Goal: Transaction & Acquisition: Purchase product/service

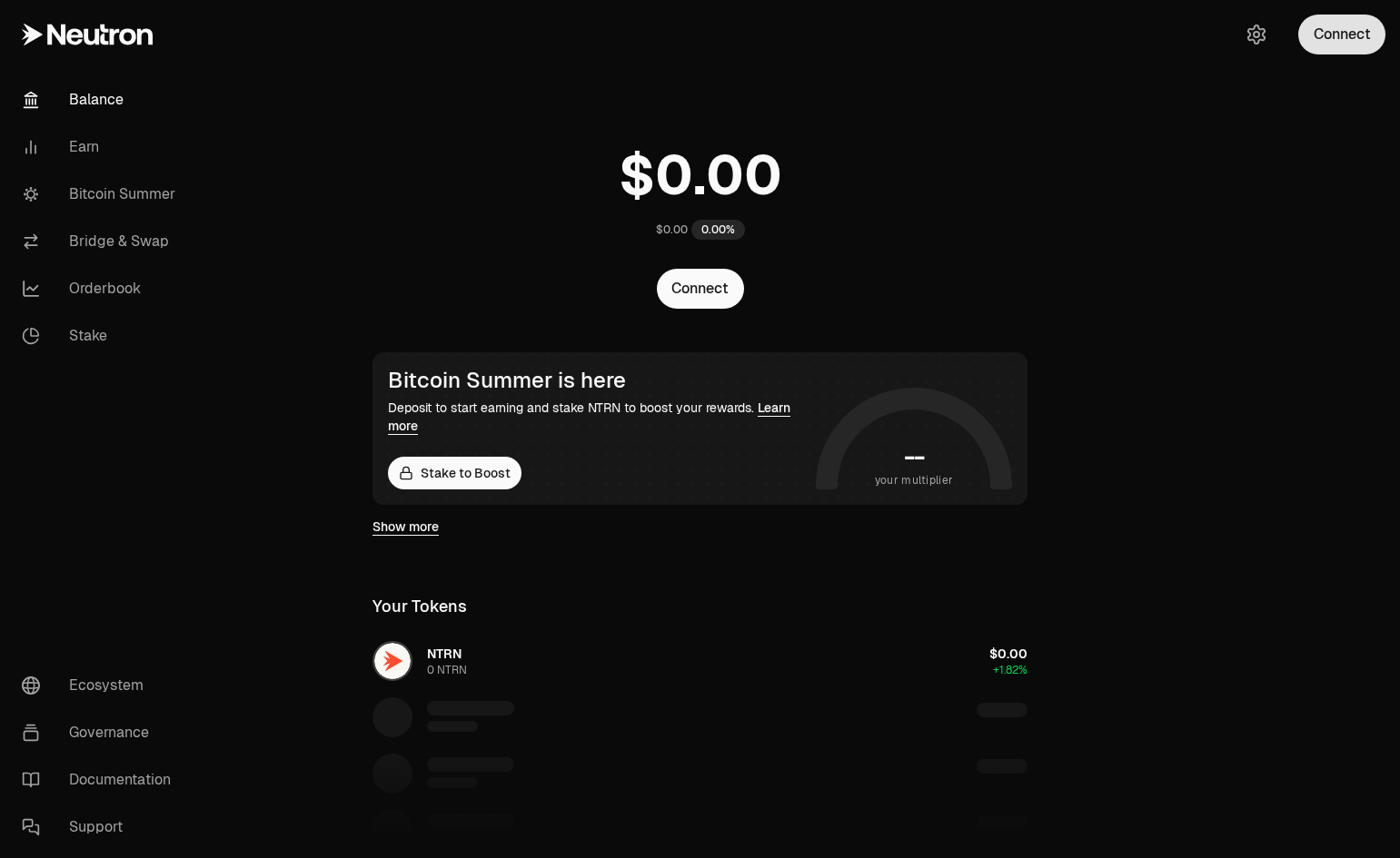
click at [1338, 40] on button "Connect" at bounding box center [1341, 35] width 88 height 40
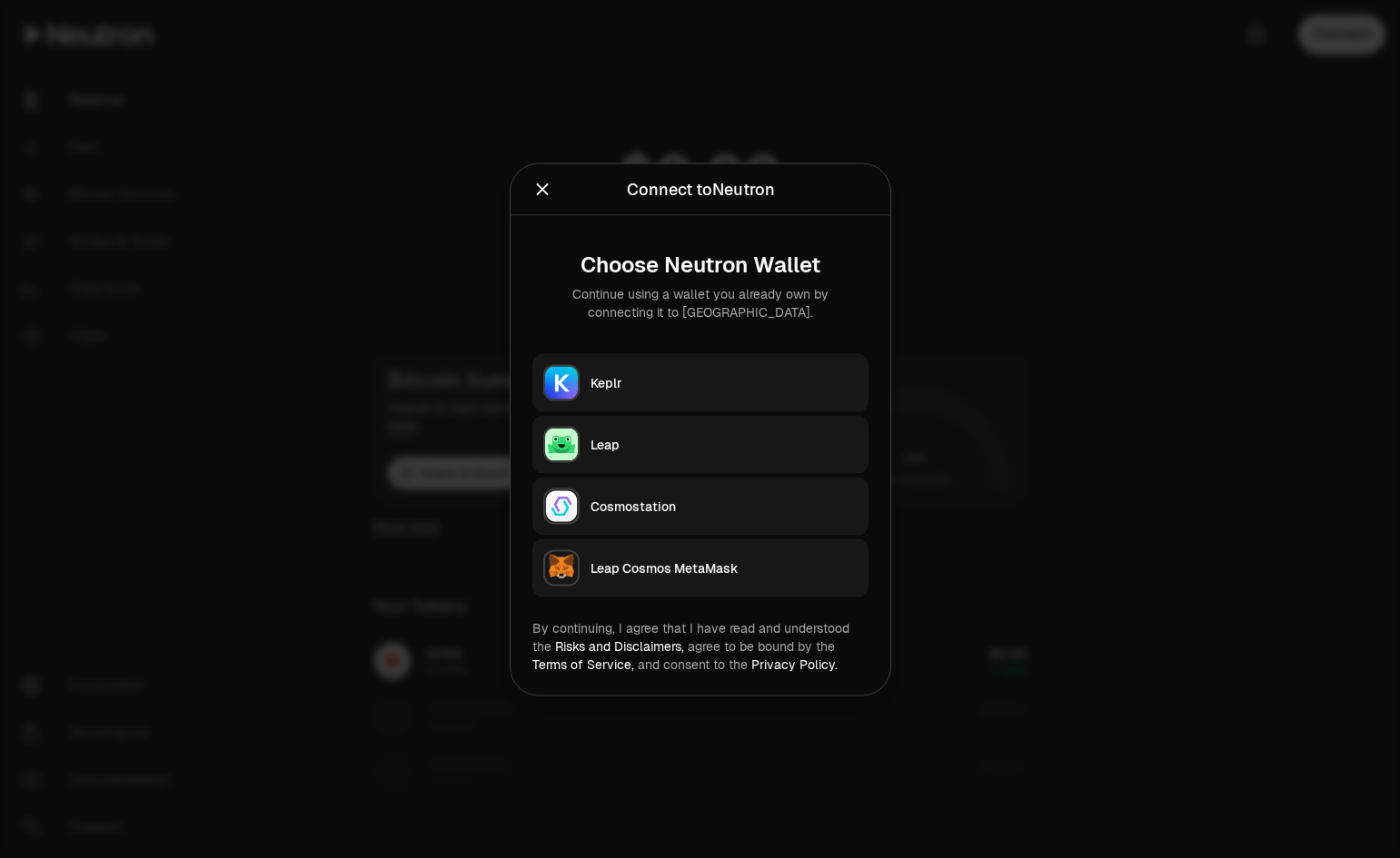
click at [782, 379] on div "Keplr" at bounding box center [724, 382] width 267 height 18
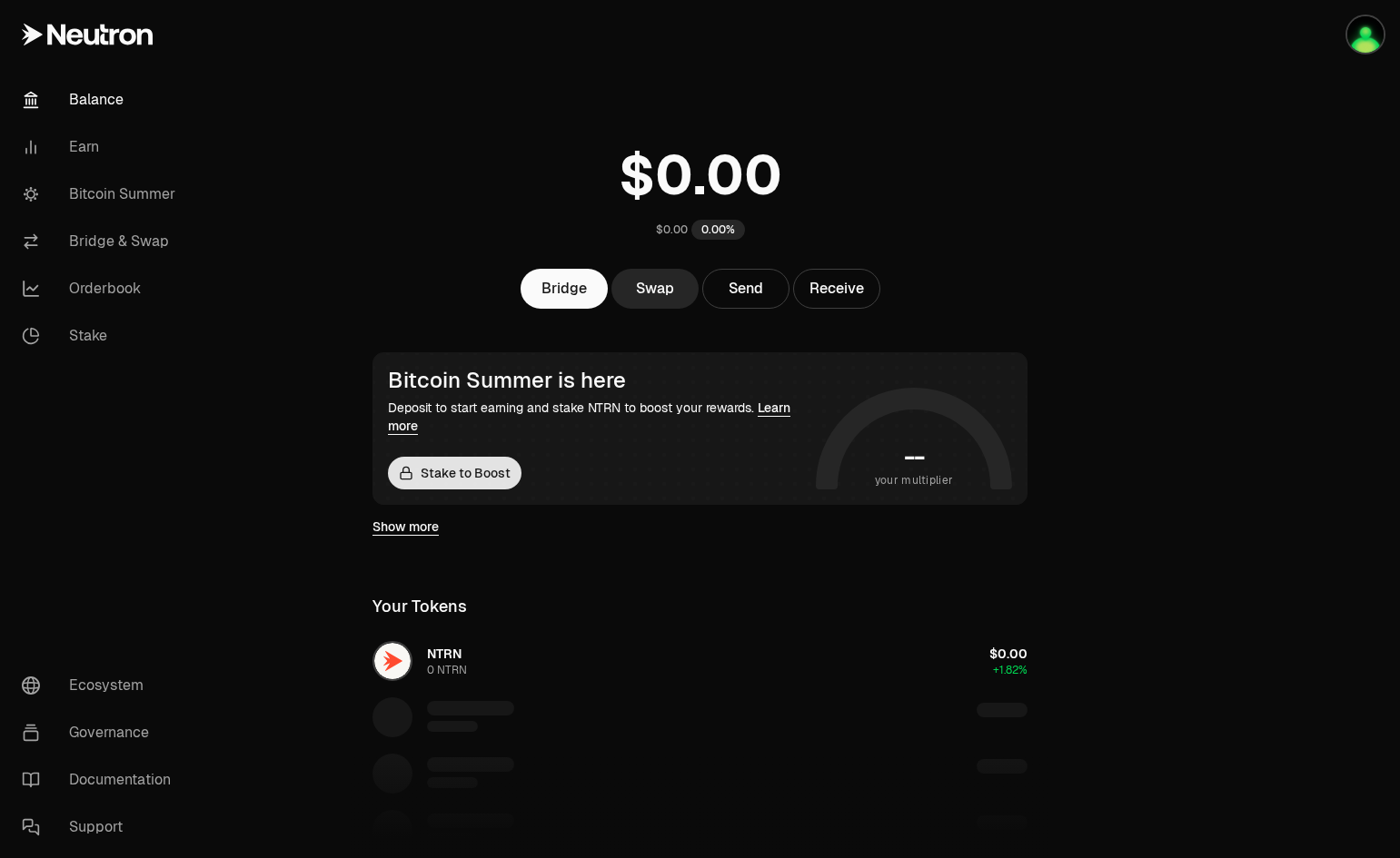
click at [436, 475] on link "Stake to Boost" at bounding box center [454, 472] width 133 height 33
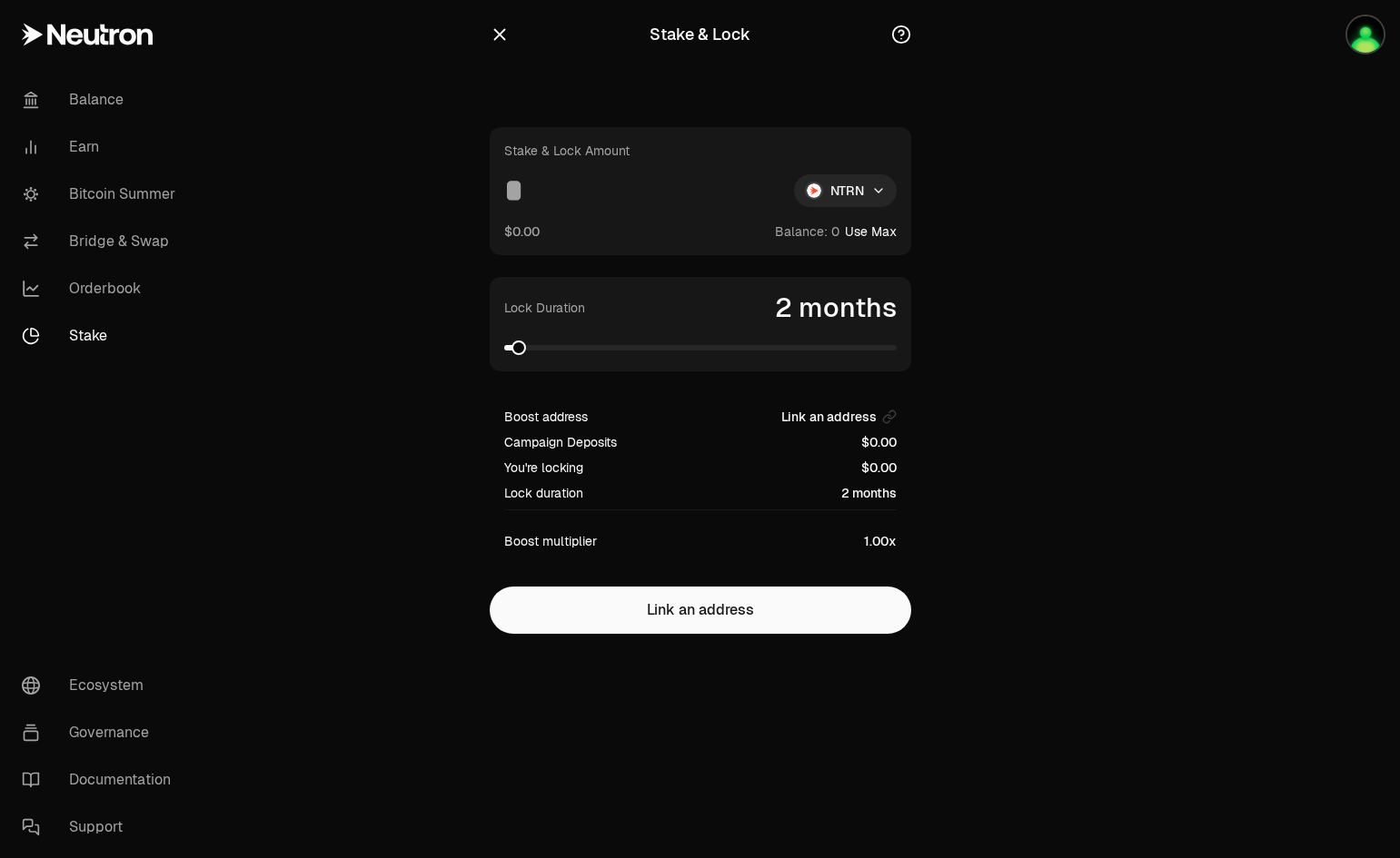
click at [501, 35] on icon "button" at bounding box center [499, 35] width 20 height 20
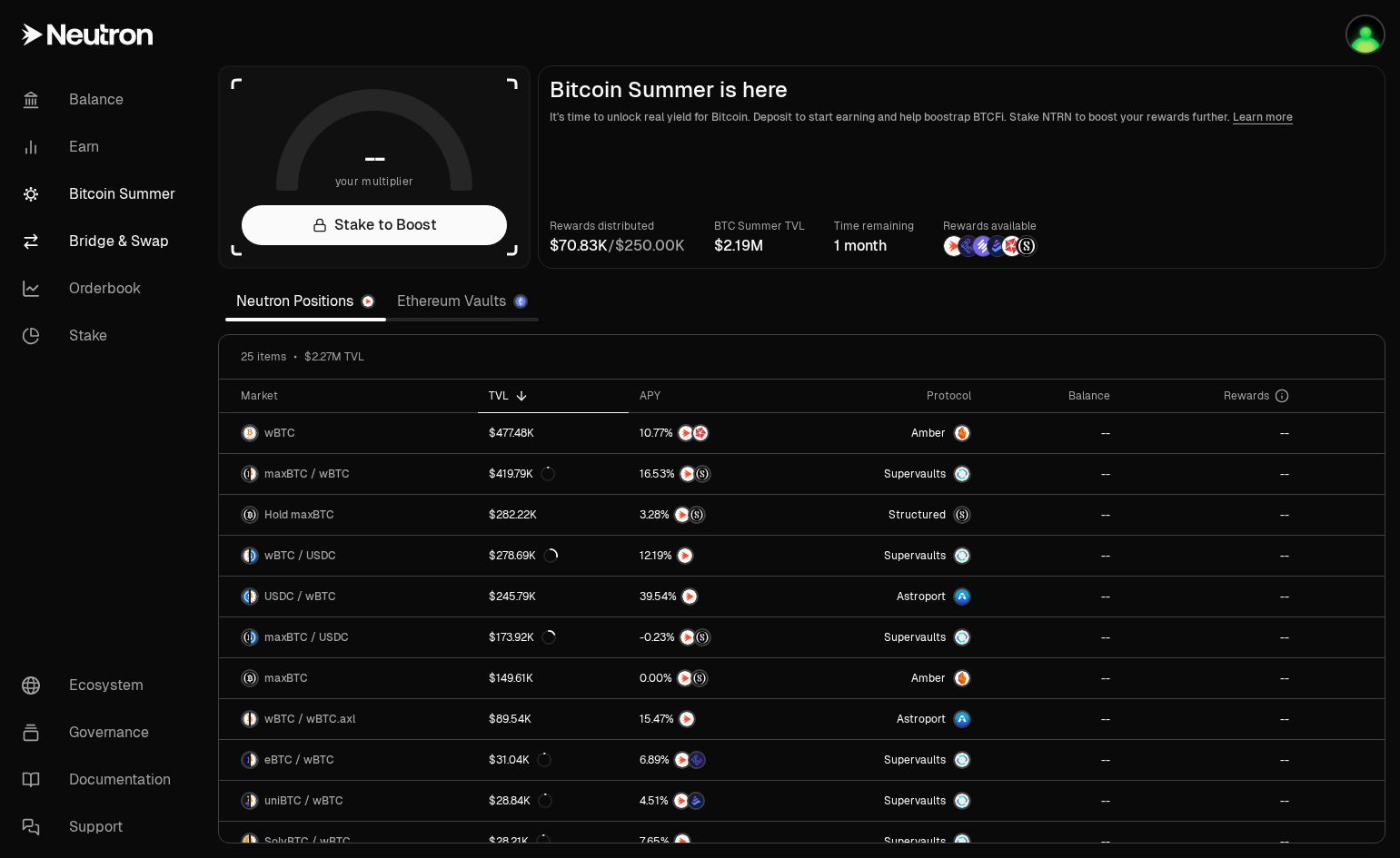
click at [103, 237] on link "Bridge & Swap" at bounding box center [101, 241] width 189 height 47
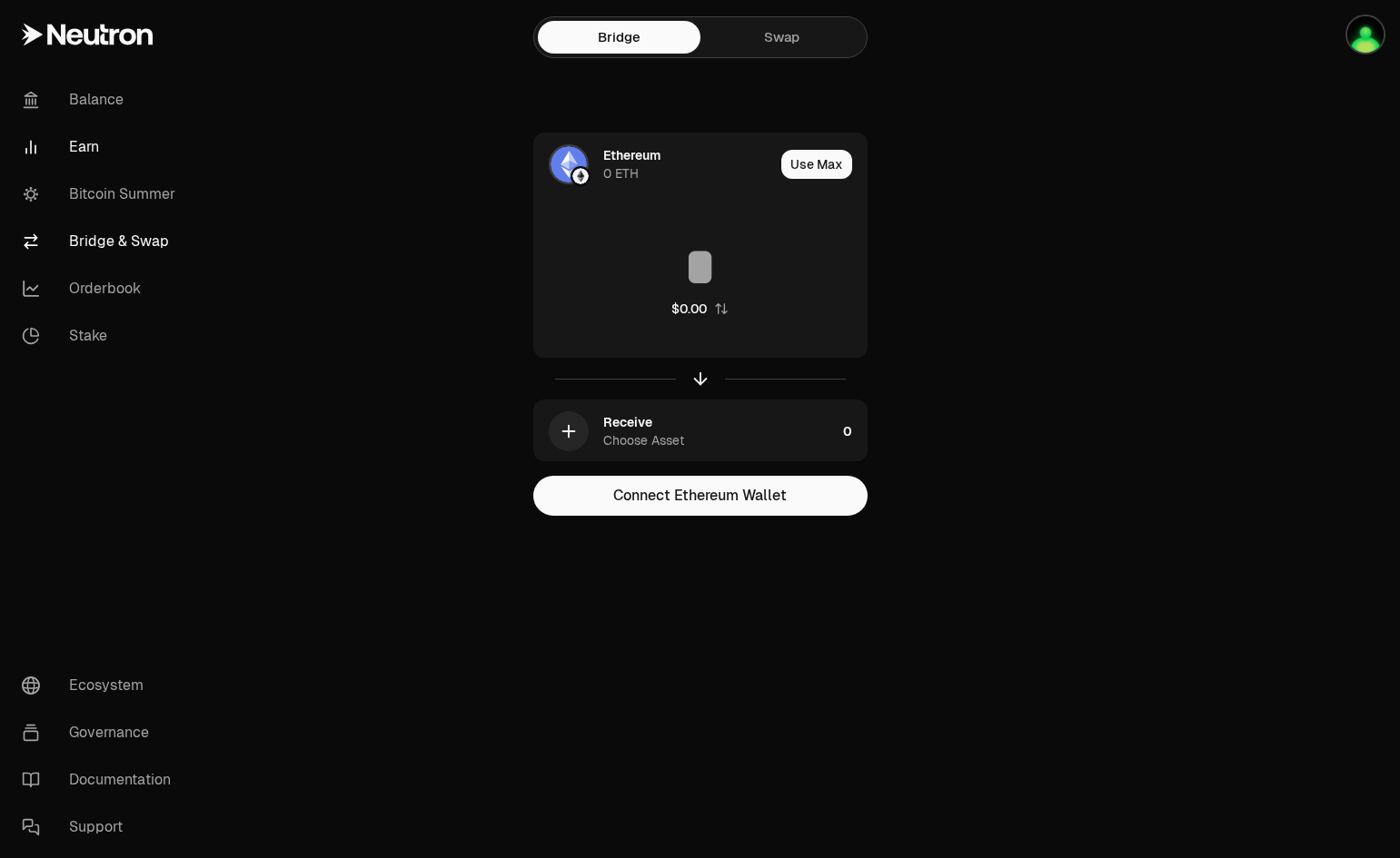
click at [88, 140] on link "Earn" at bounding box center [101, 146] width 189 height 47
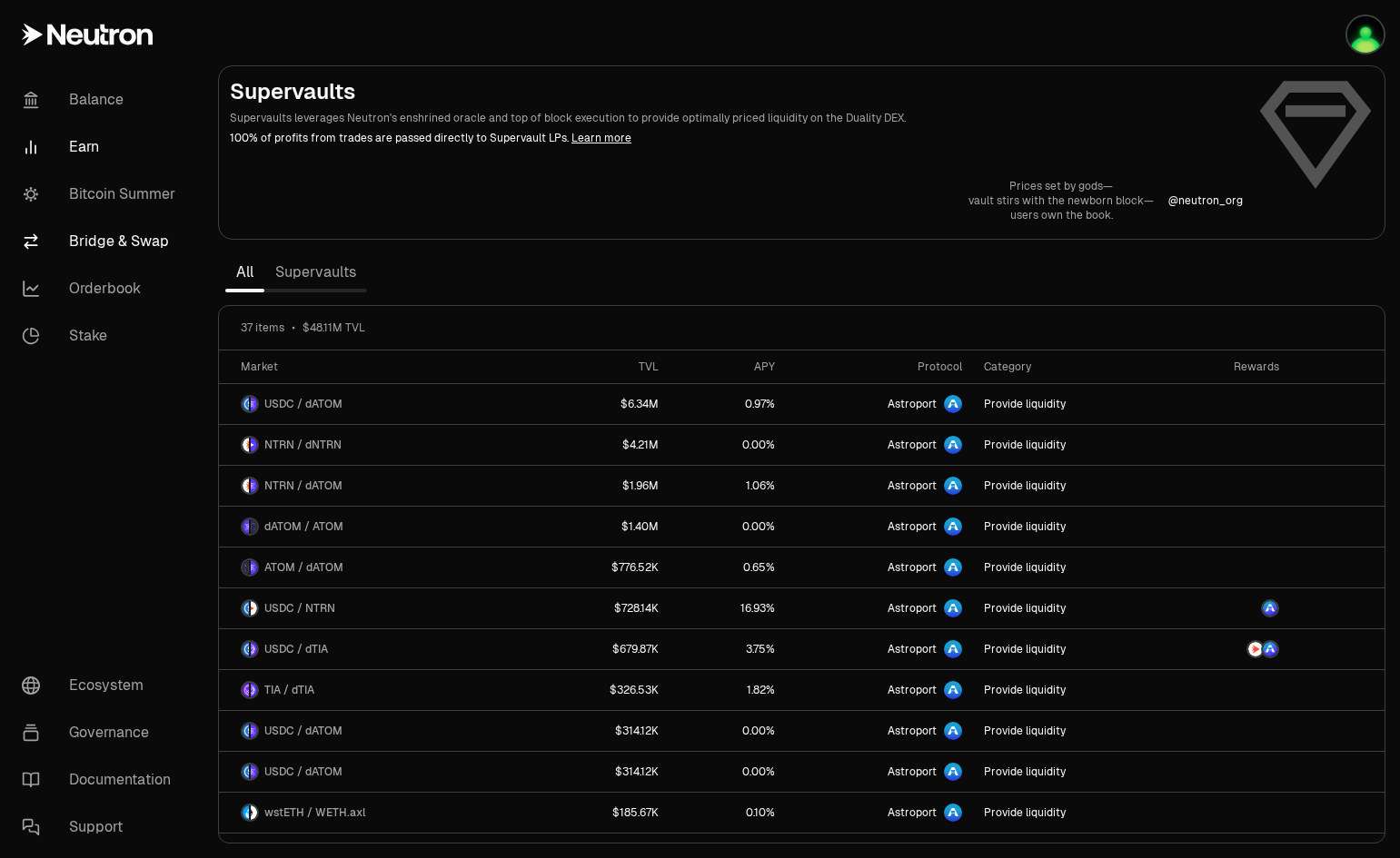
click at [126, 248] on link "Bridge & Swap" at bounding box center [101, 241] width 189 height 47
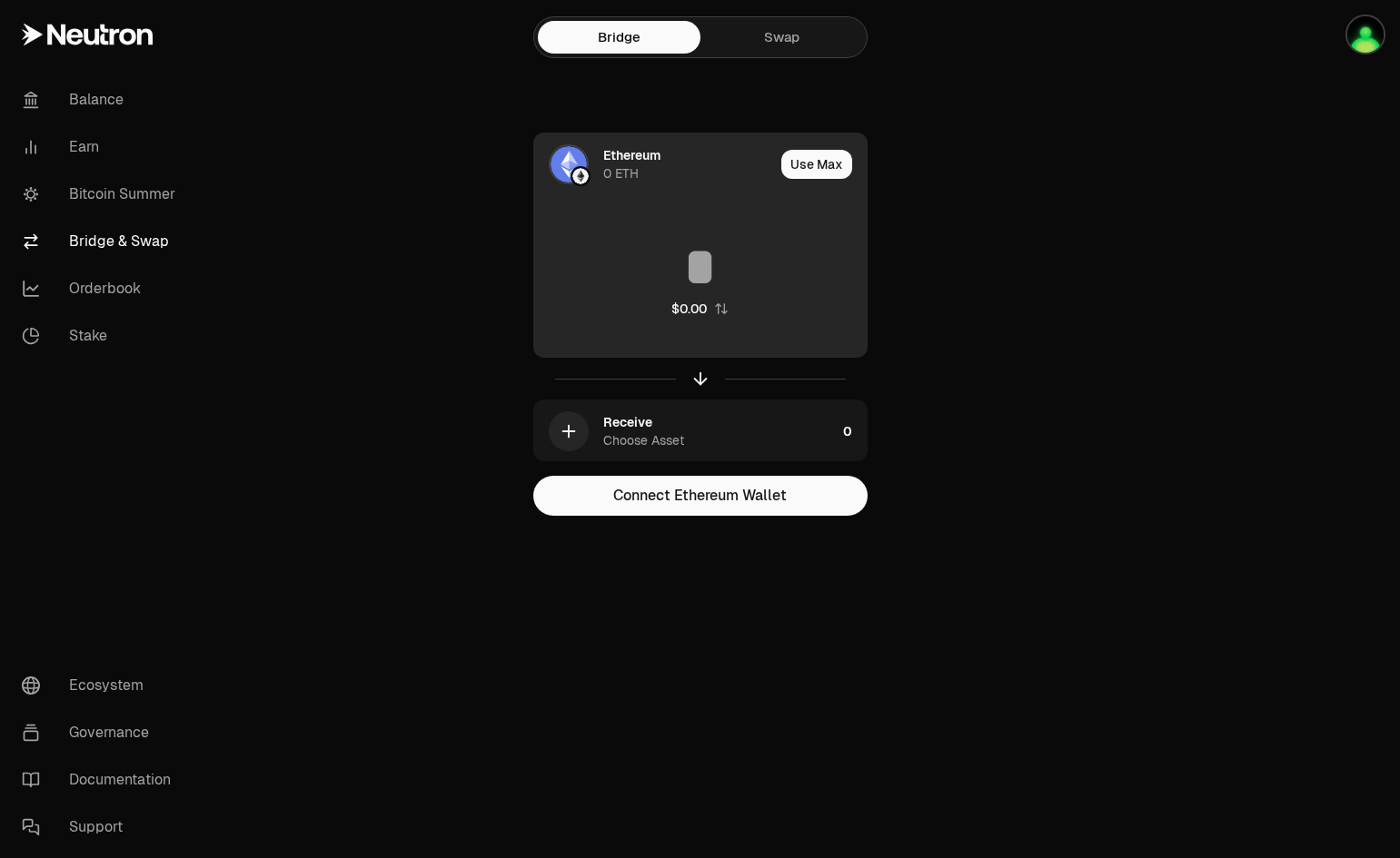
click at [638, 155] on div "Ethereum" at bounding box center [631, 155] width 58 height 18
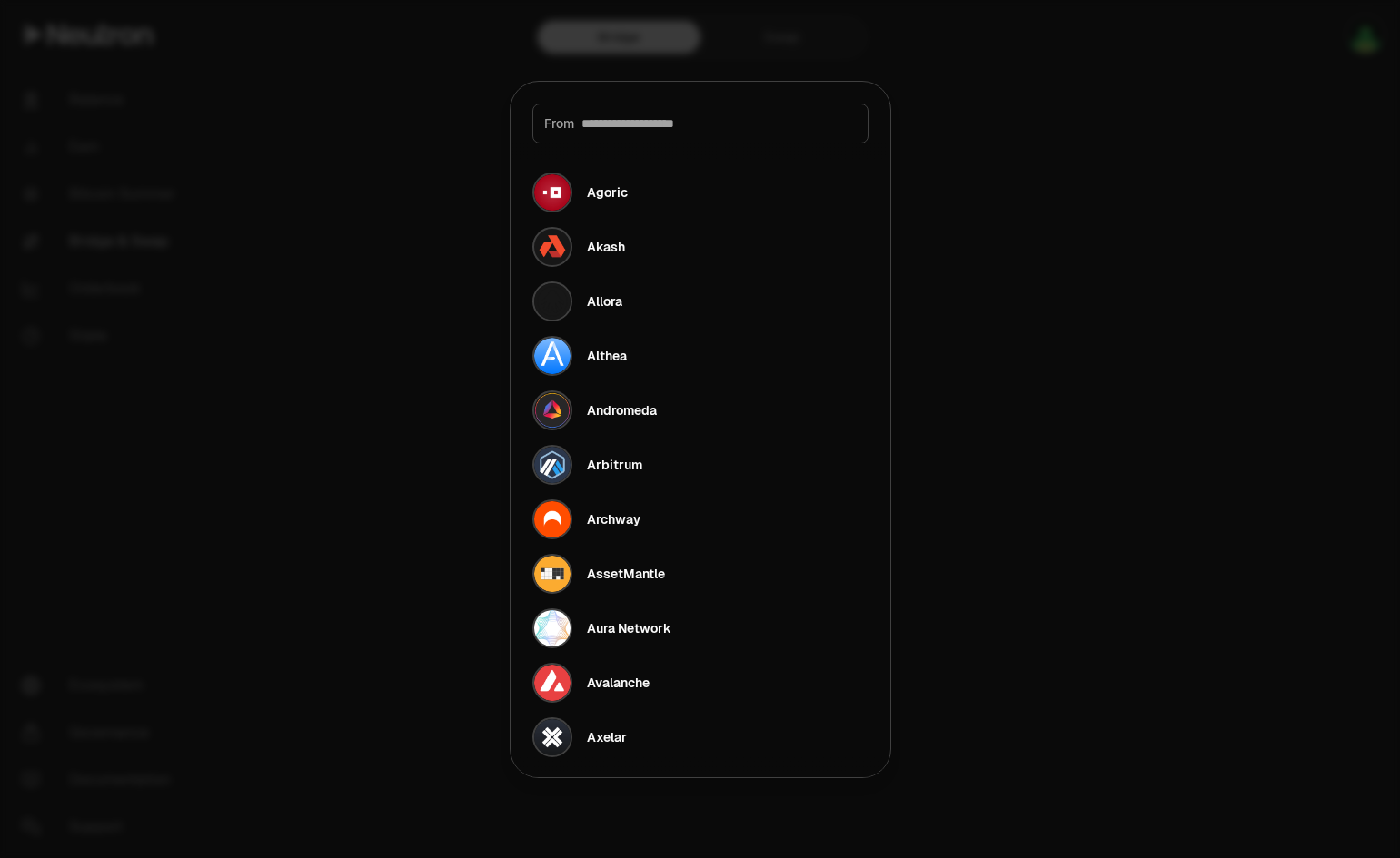
click at [1107, 341] on div at bounding box center [700, 429] width 1400 height 858
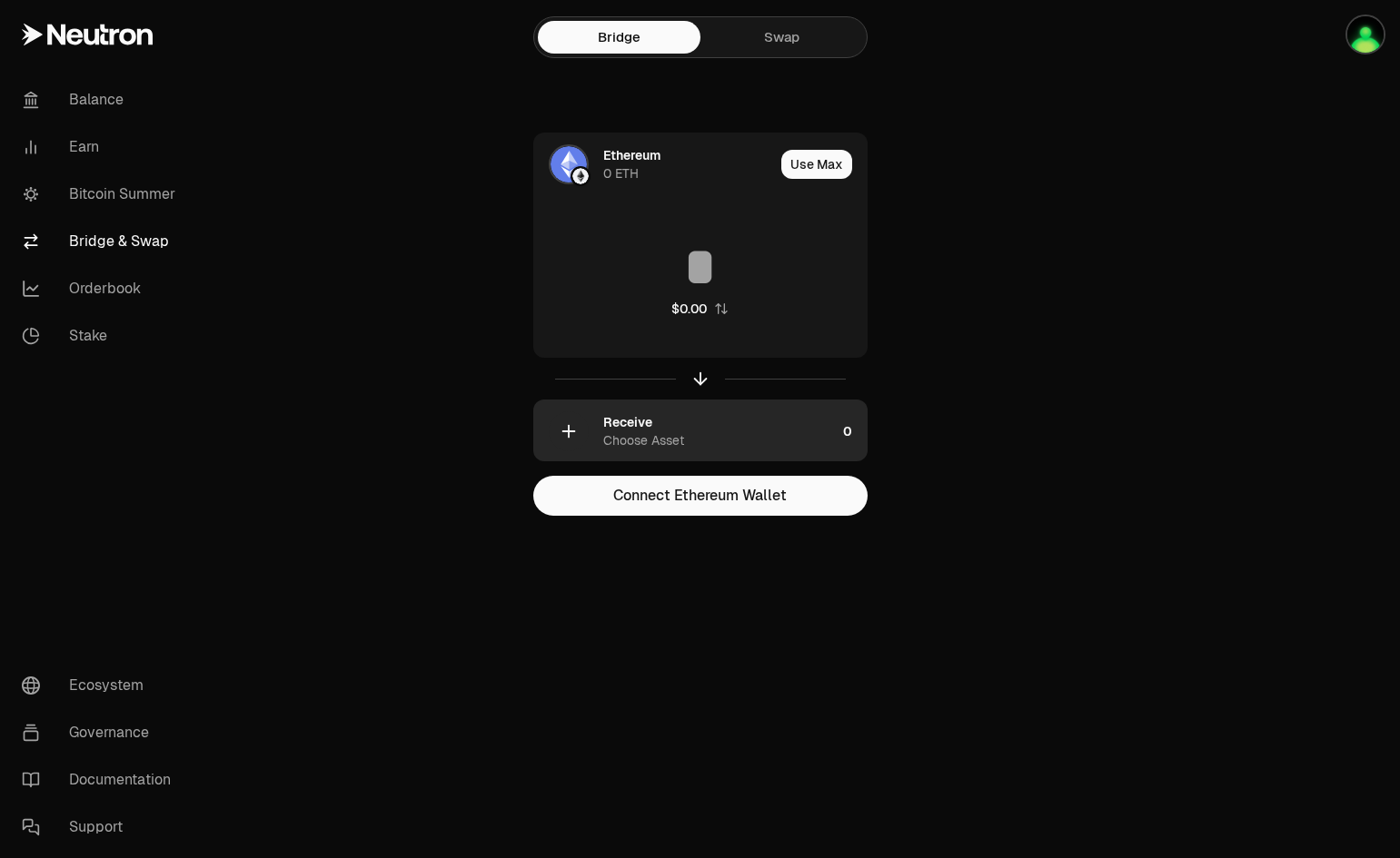
click at [661, 429] on div "Receive Choose Asset" at bounding box center [719, 431] width 233 height 37
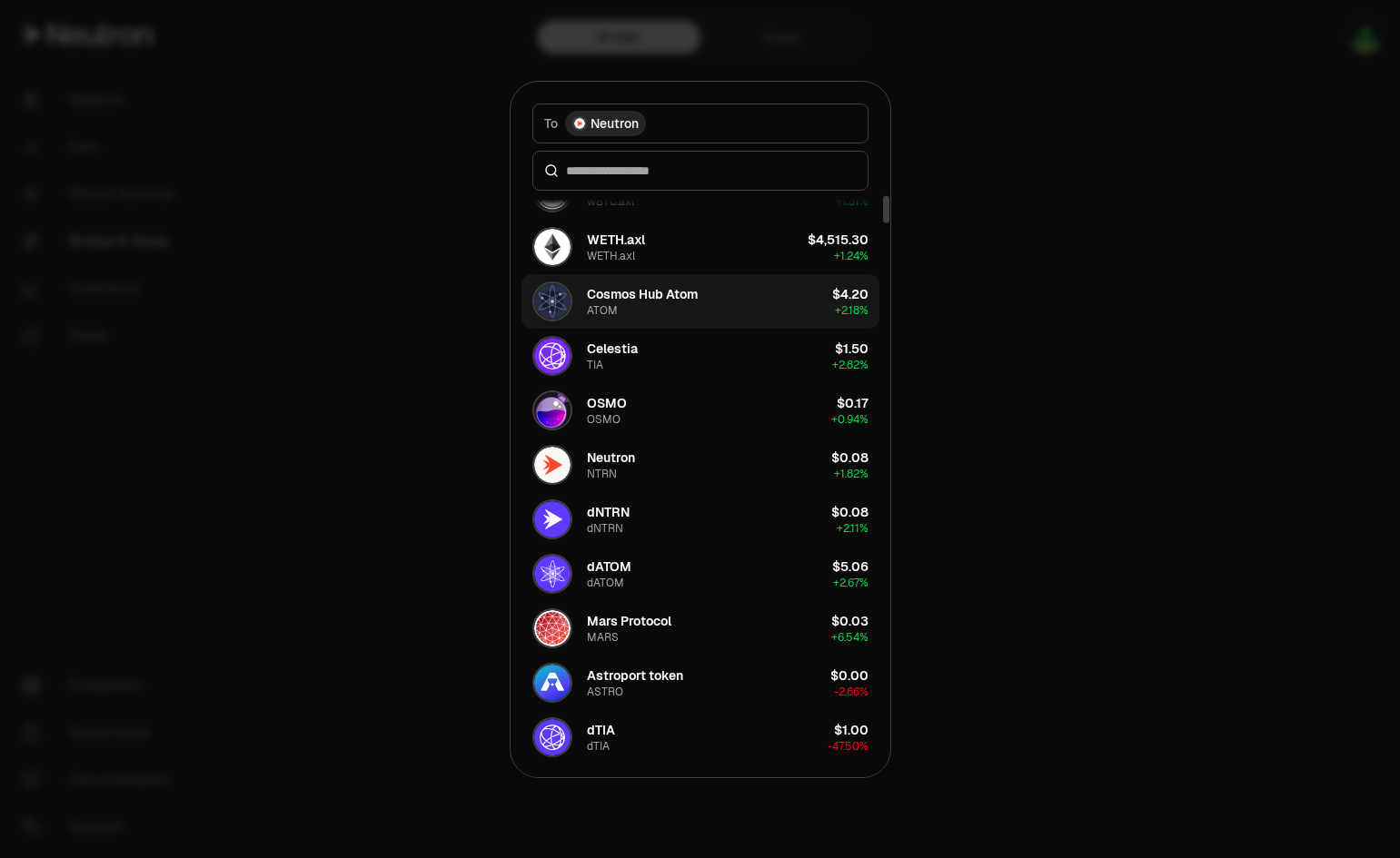
scroll to position [90, 0]
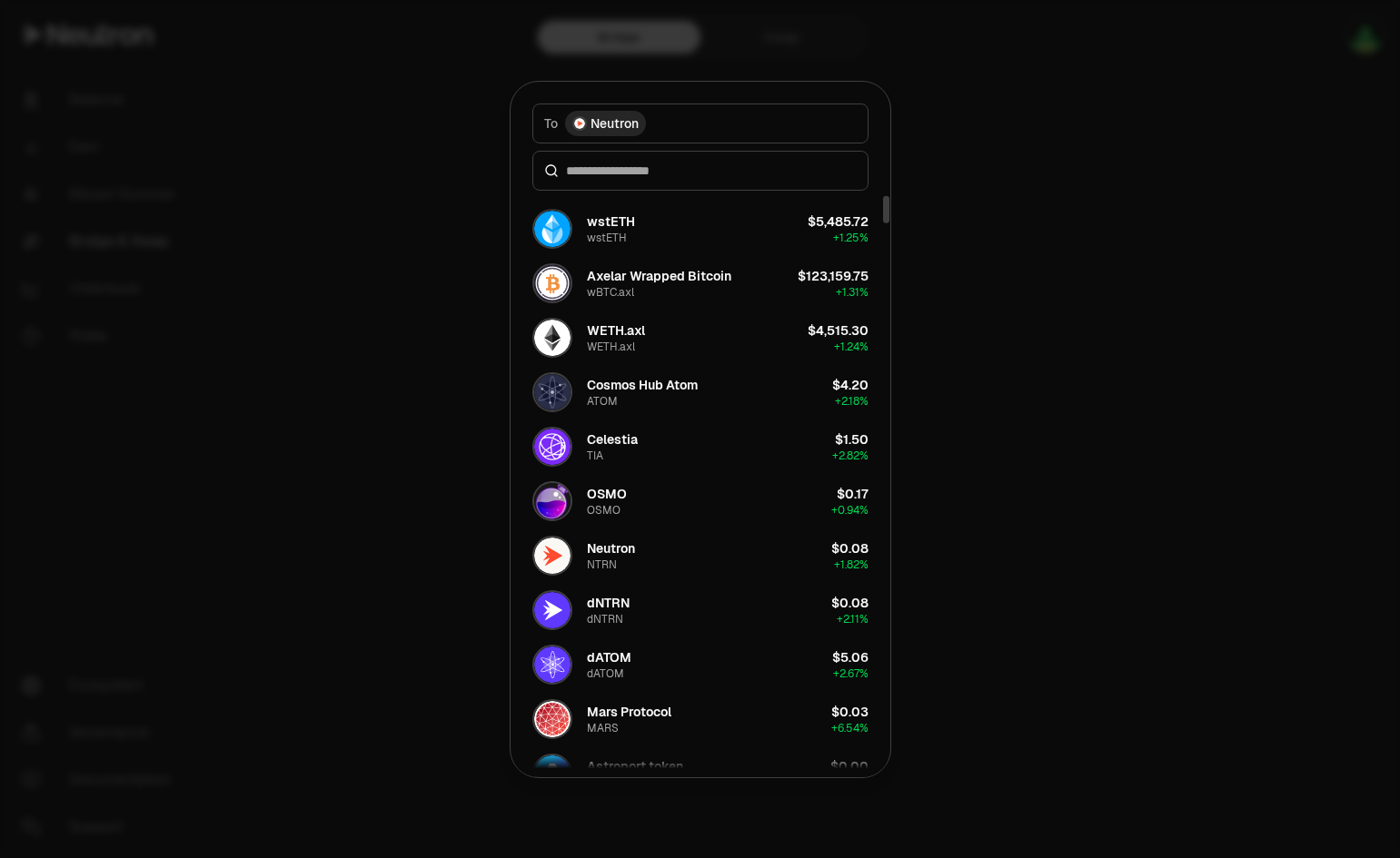
click at [1018, 326] on div at bounding box center [700, 429] width 1400 height 858
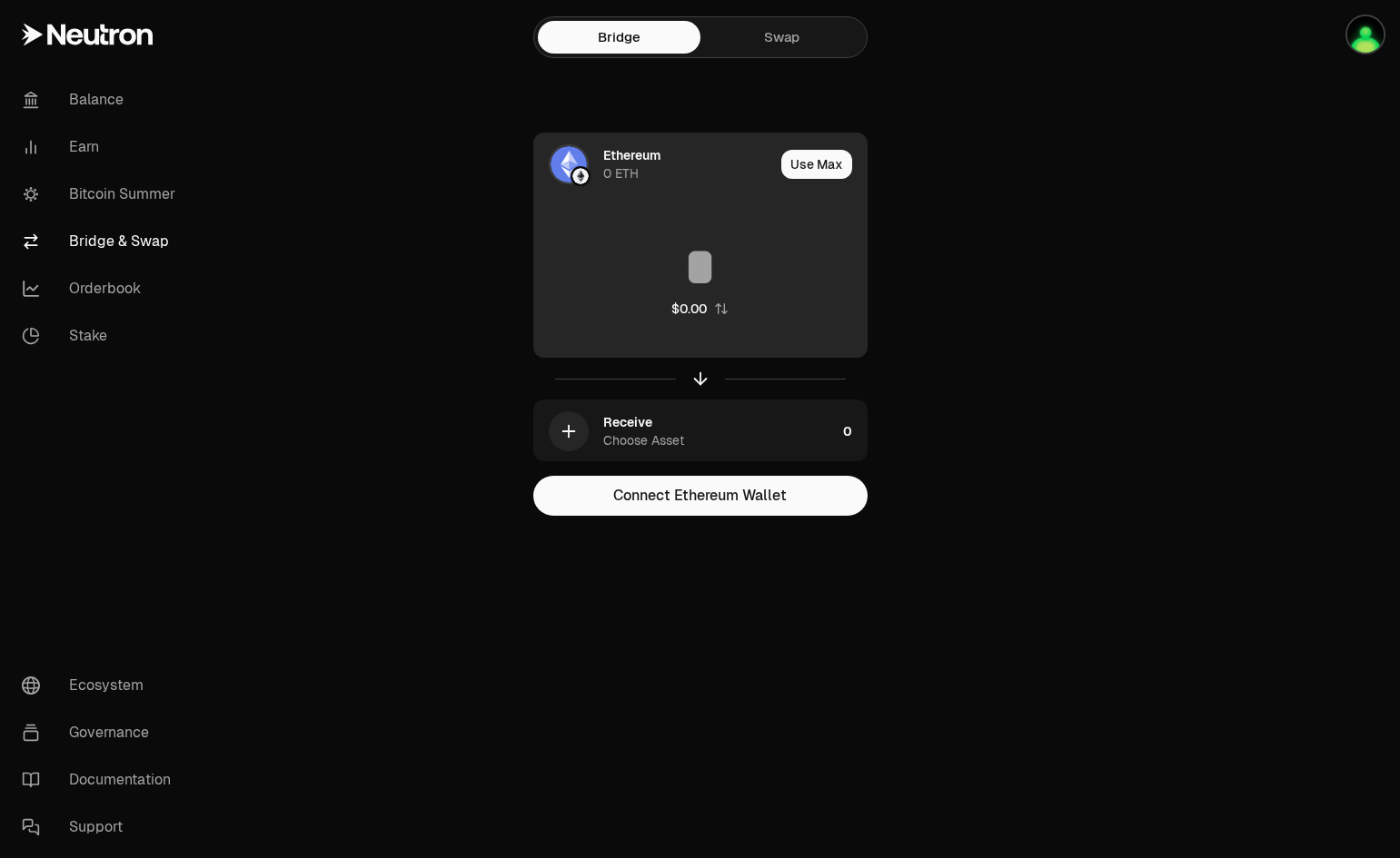
click at [634, 156] on div "Ethereum" at bounding box center [631, 155] width 58 height 18
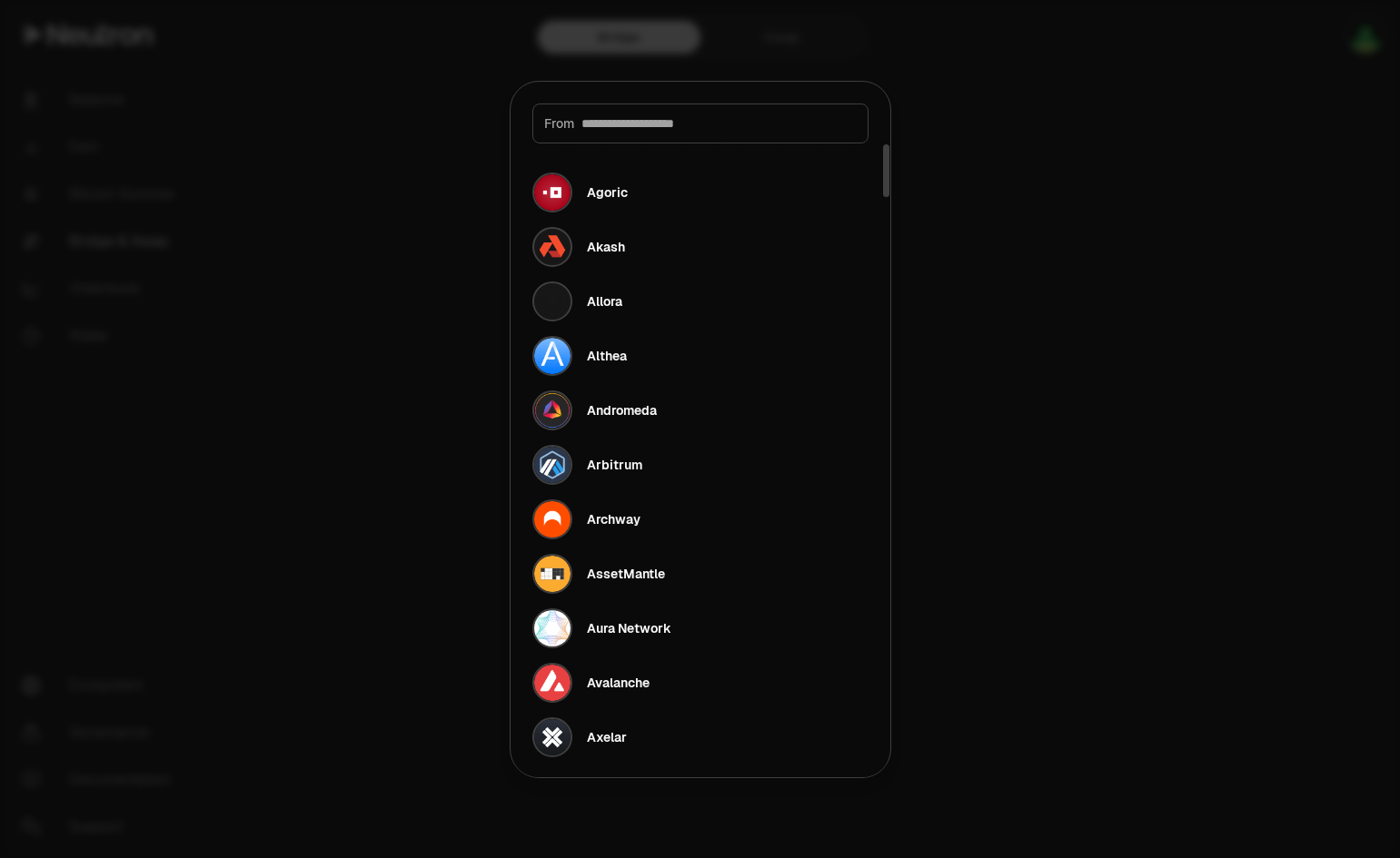
click at [642, 118] on input at bounding box center [719, 123] width 275 height 18
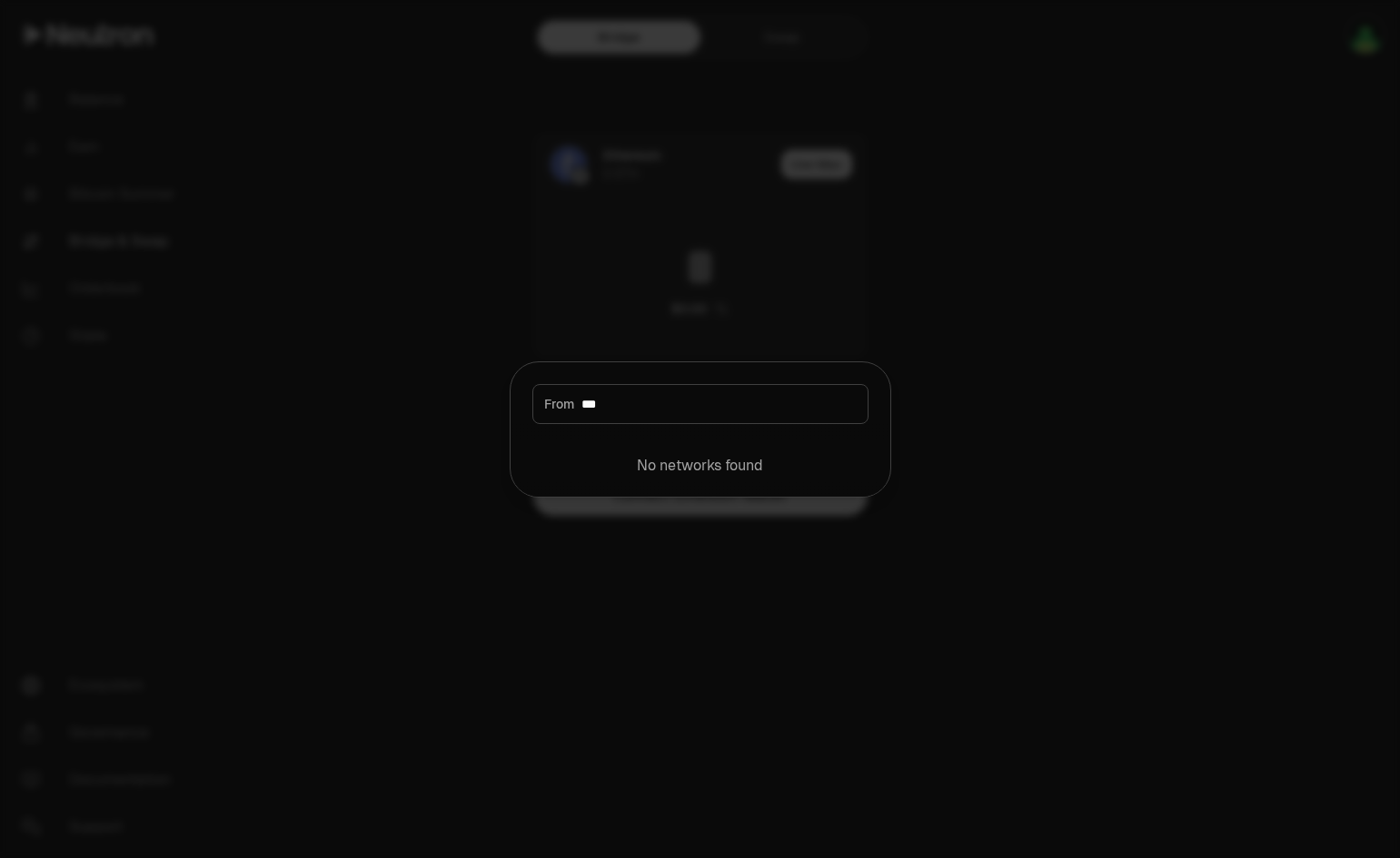
click at [811, 403] on input "***" at bounding box center [719, 404] width 275 height 18
click at [809, 403] on input "***" at bounding box center [719, 404] width 275 height 18
type input "***"
click at [665, 458] on button "Solana" at bounding box center [700, 460] width 358 height 55
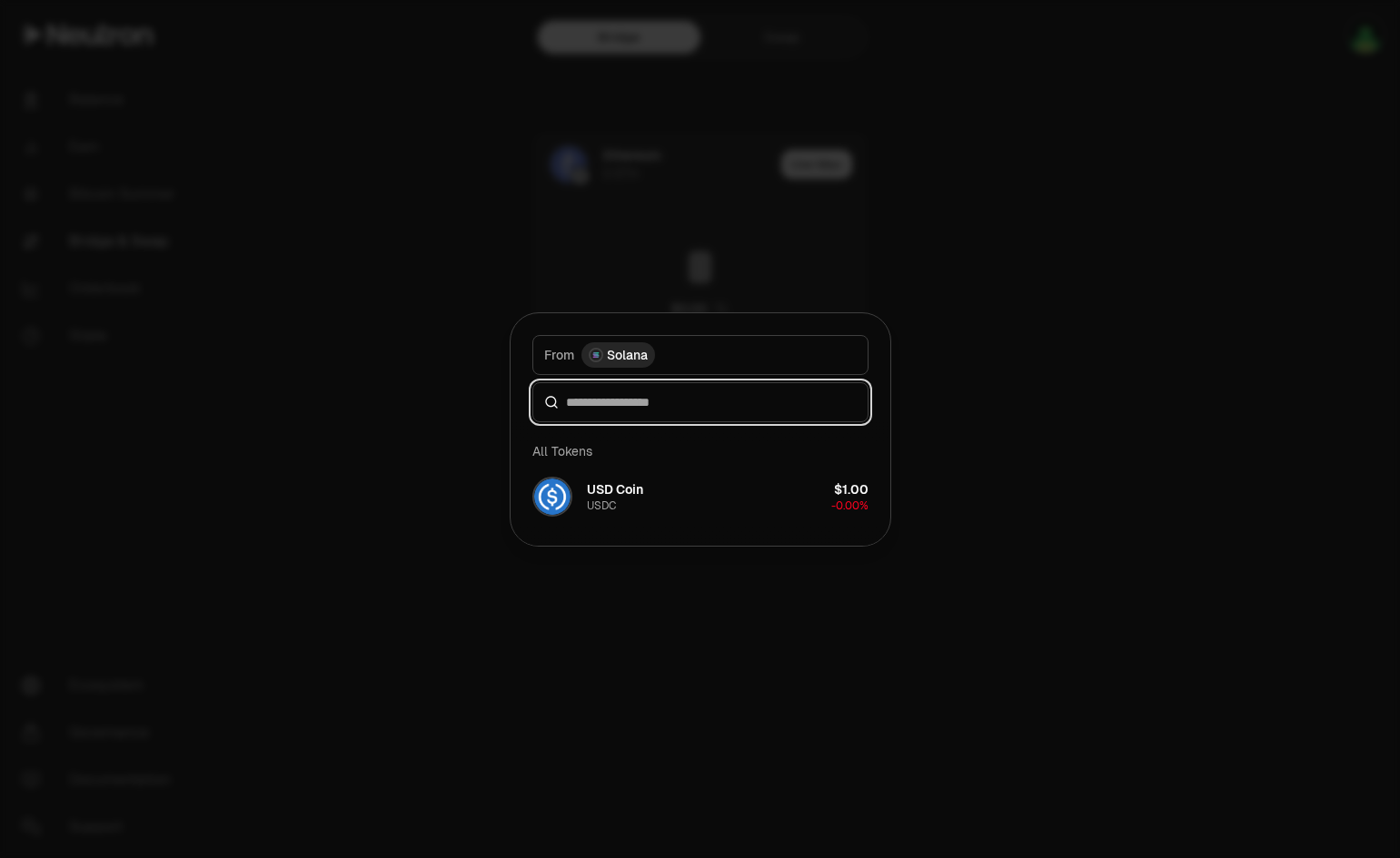
click at [744, 393] on input at bounding box center [711, 402] width 290 height 18
click at [734, 399] on input at bounding box center [711, 402] width 290 height 18
click at [645, 403] on input at bounding box center [711, 402] width 290 height 18
click at [628, 403] on input at bounding box center [711, 402] width 290 height 18
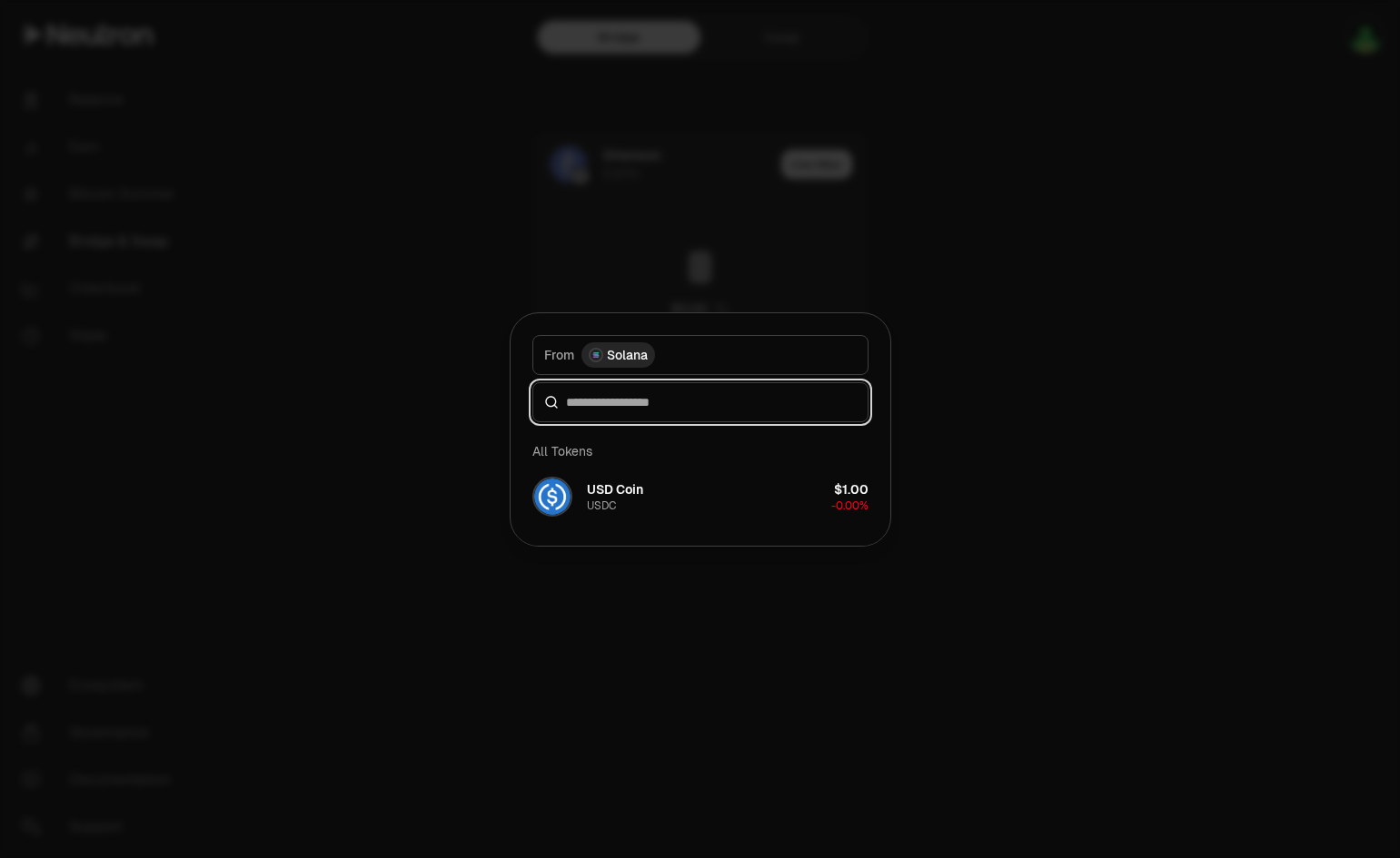
click at [628, 403] on input at bounding box center [711, 402] width 290 height 18
click at [928, 415] on div at bounding box center [700, 429] width 1400 height 858
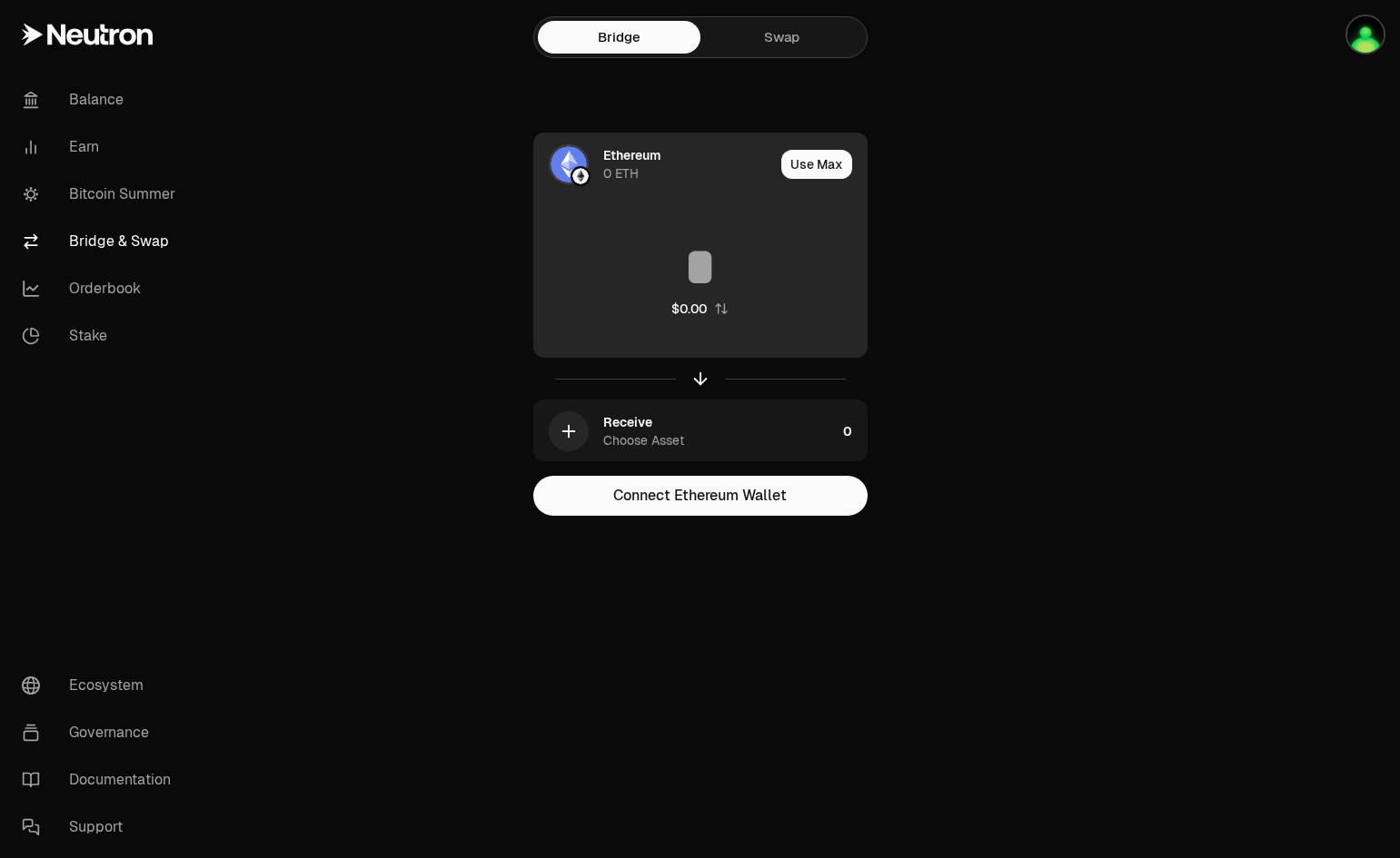
click at [651, 156] on div "Ethereum" at bounding box center [631, 155] width 58 height 18
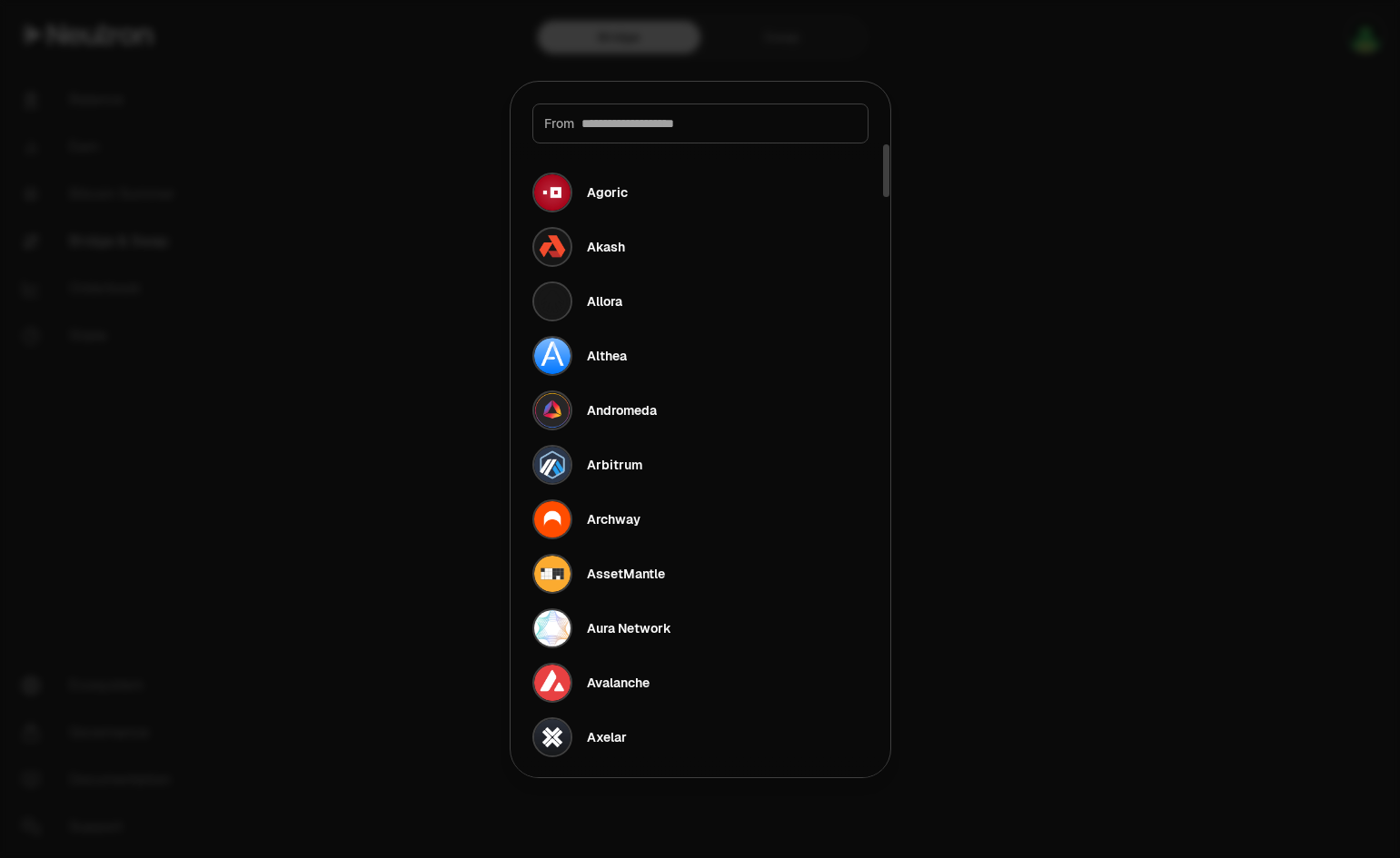
click at [666, 126] on input at bounding box center [719, 123] width 275 height 18
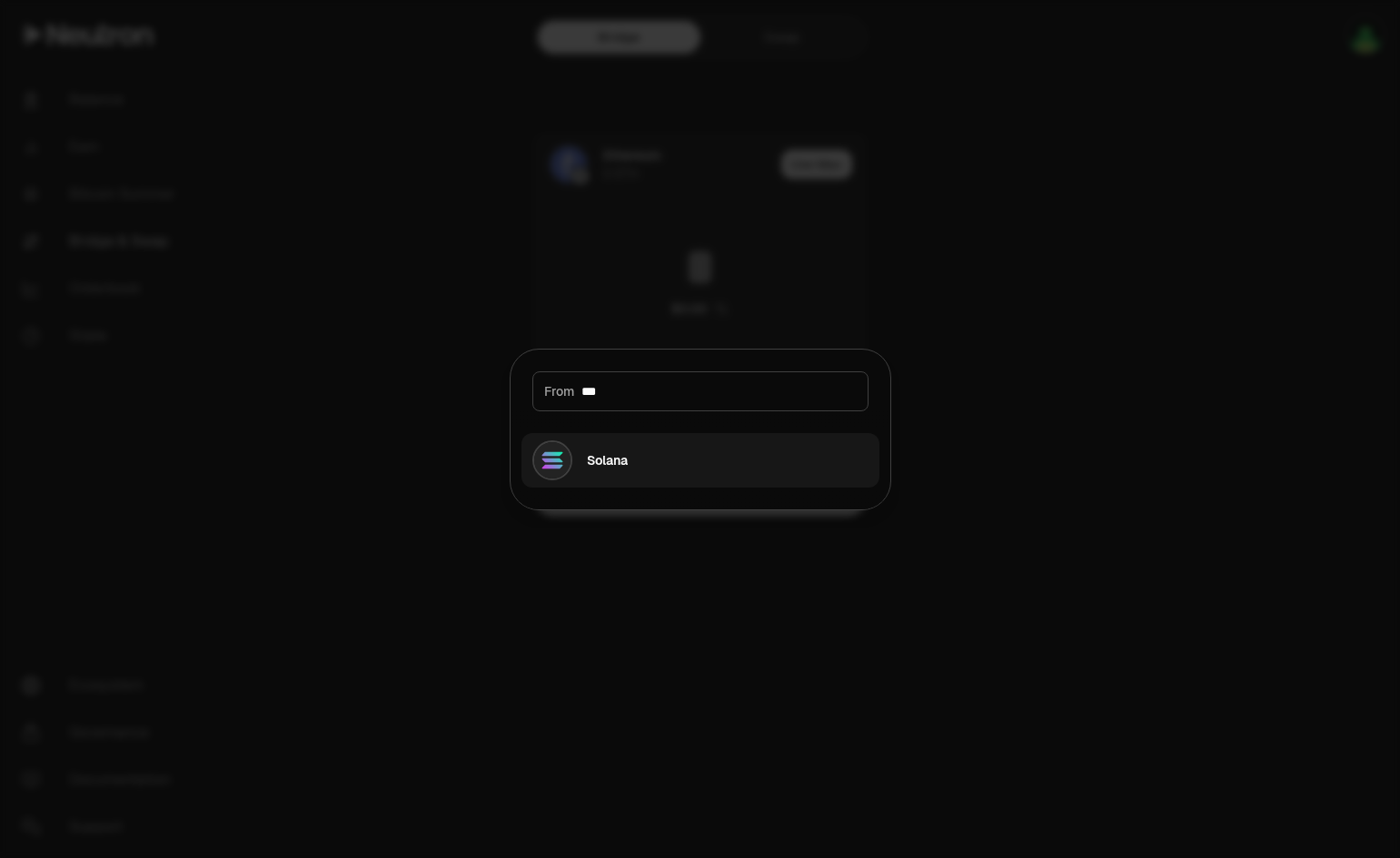
type input "***"
click at [668, 452] on button "Solana" at bounding box center [700, 460] width 358 height 55
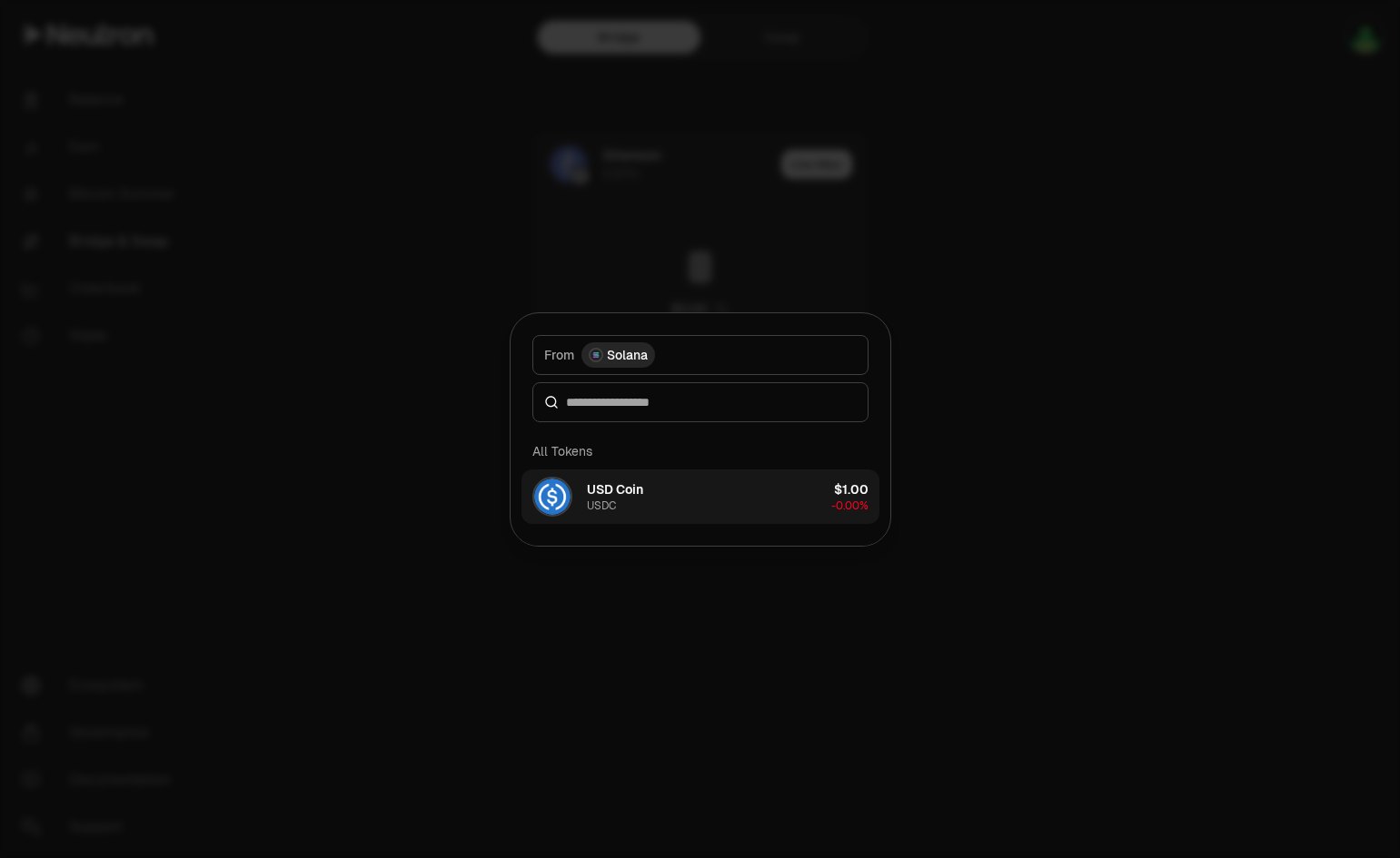
click at [657, 490] on button "USD Coin USDC $1.00 -0.00%" at bounding box center [700, 496] width 358 height 55
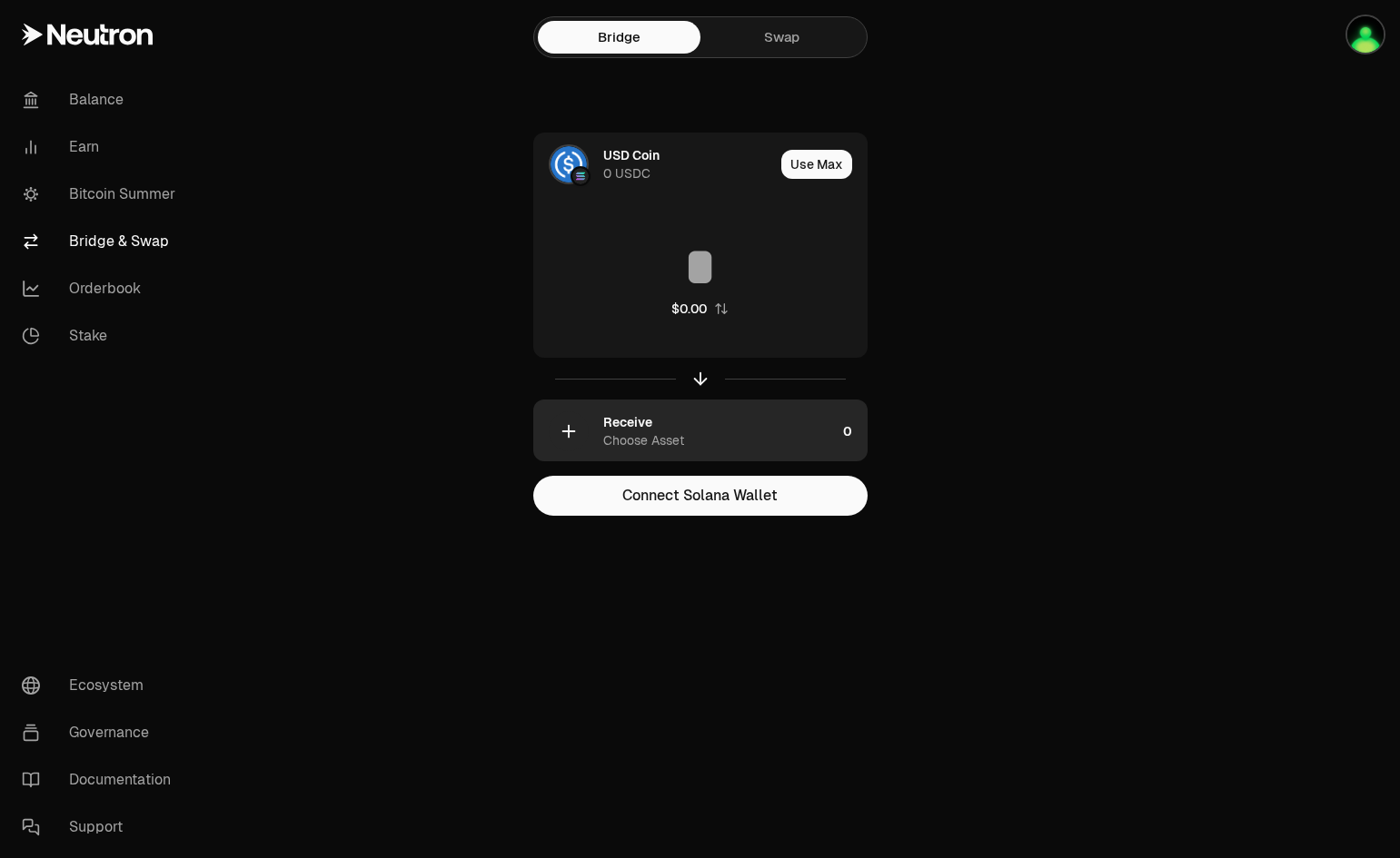
click at [722, 445] on div "Receive Choose Asset" at bounding box center [719, 431] width 233 height 37
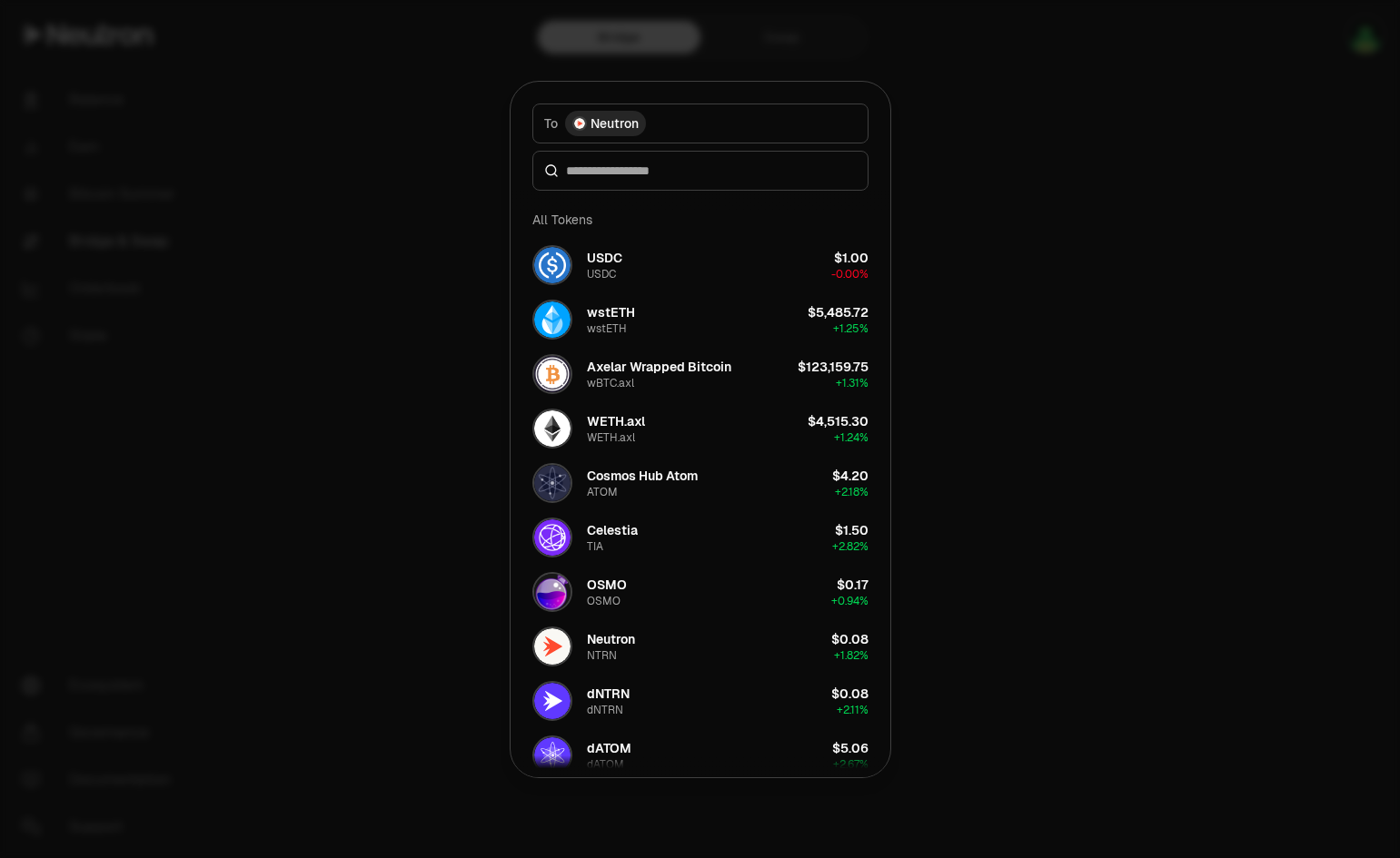
click at [661, 120] on button "To Neutron" at bounding box center [700, 123] width 336 height 40
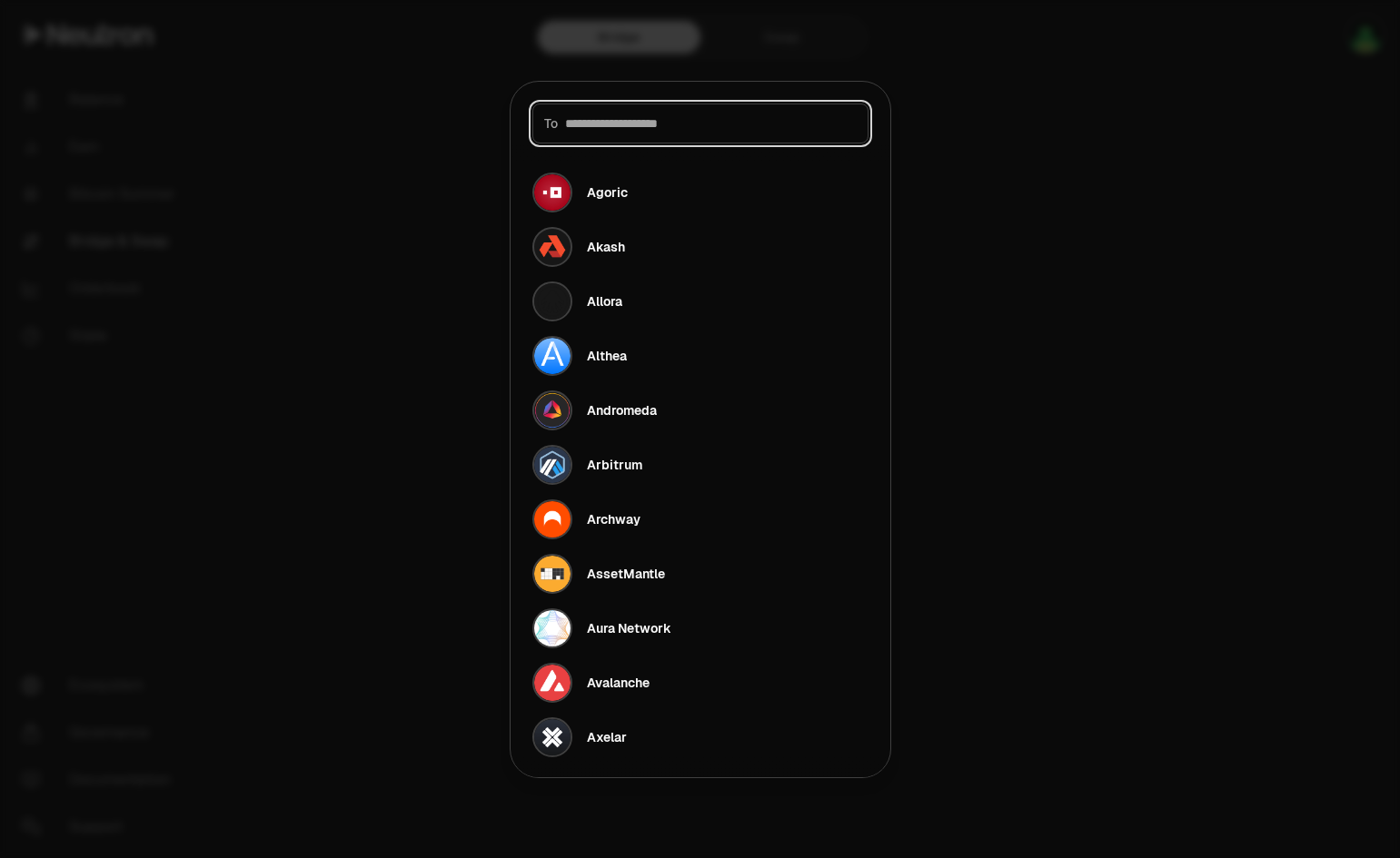
click at [647, 129] on input at bounding box center [710, 123] width 291 height 18
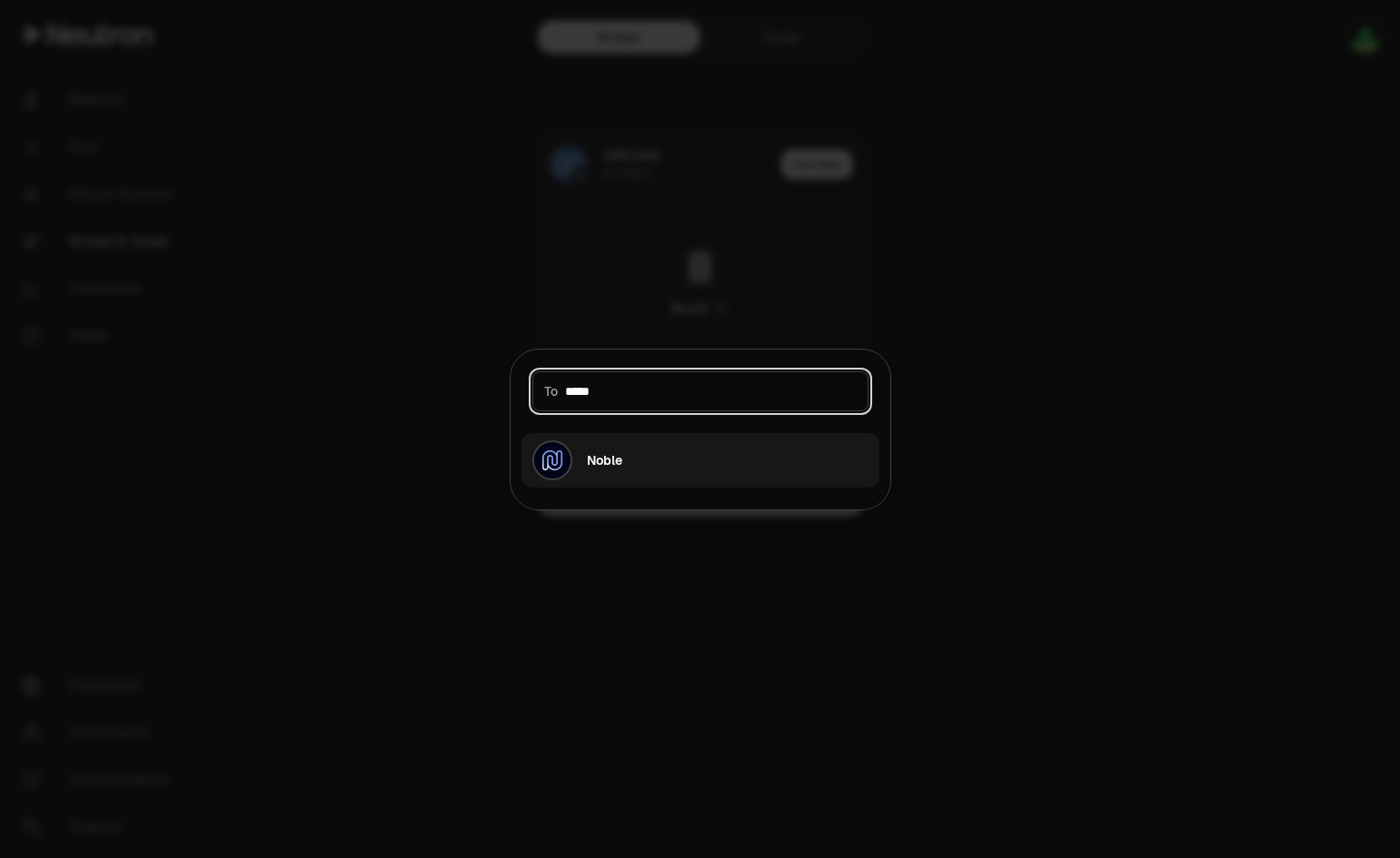
type input "*****"
click at [634, 456] on button "Noble" at bounding box center [700, 460] width 358 height 55
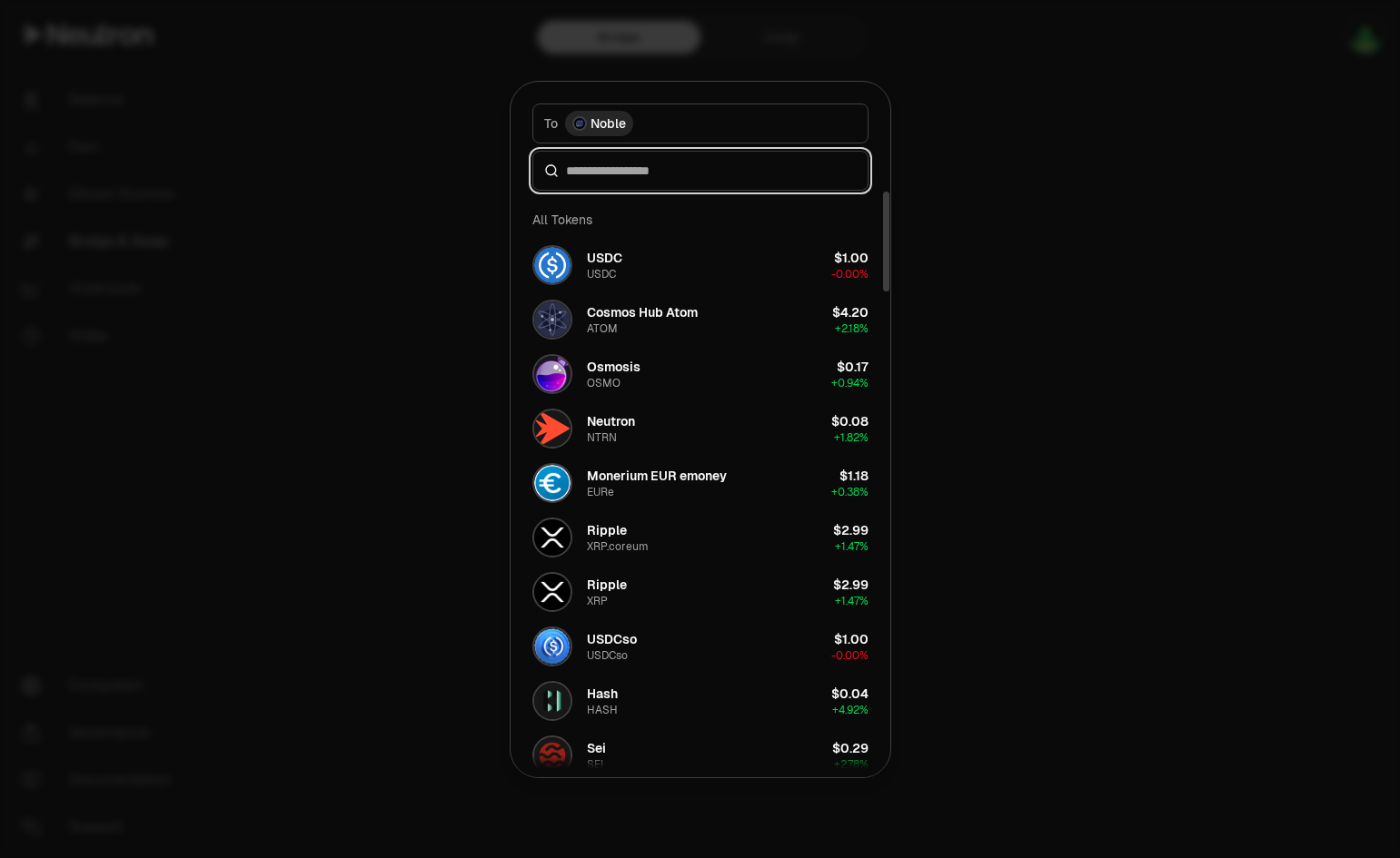
click at [669, 164] on input at bounding box center [711, 171] width 290 height 18
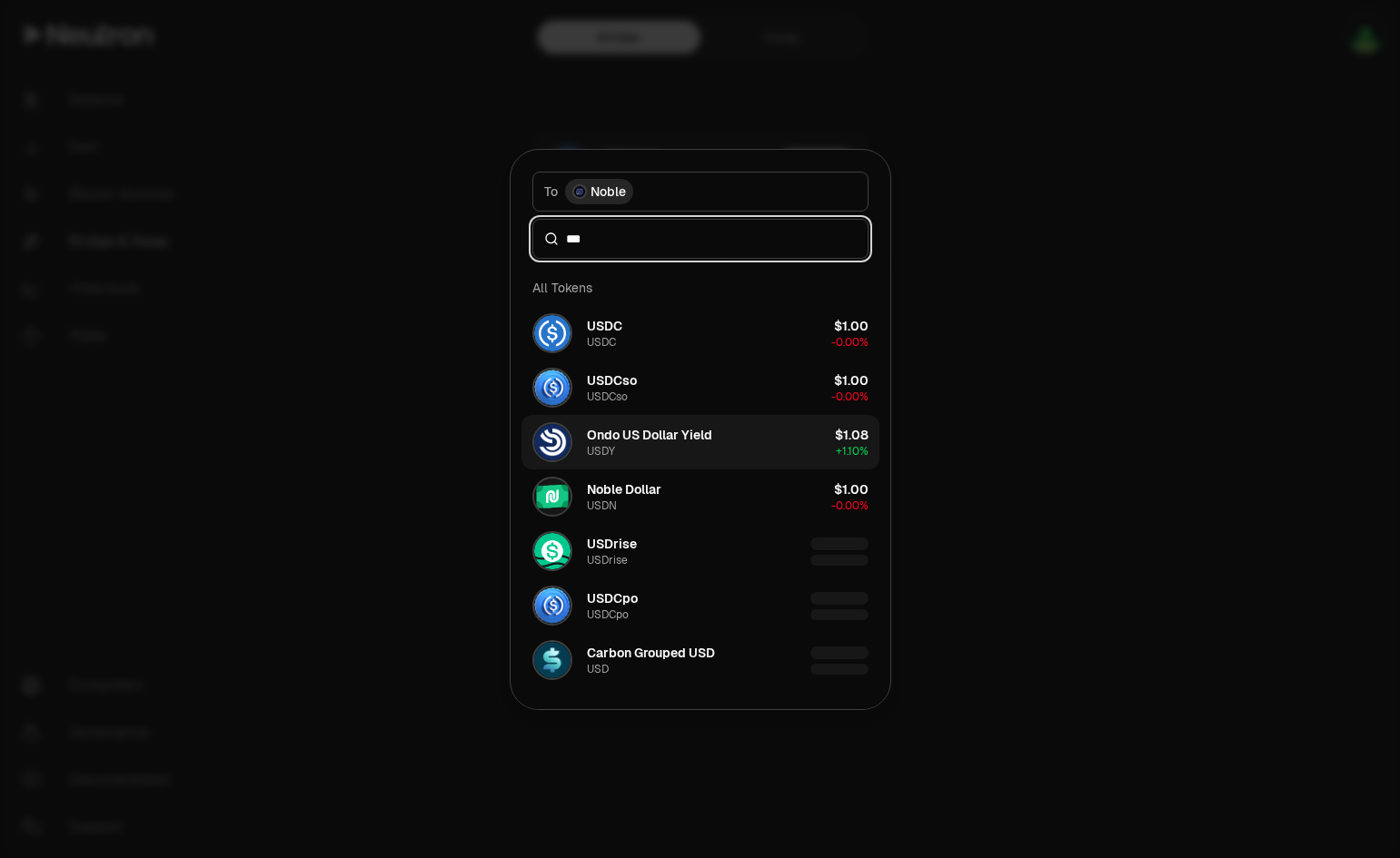
type input "***"
click at [648, 443] on div "Ondo US Dollar Yield" at bounding box center [649, 434] width 125 height 18
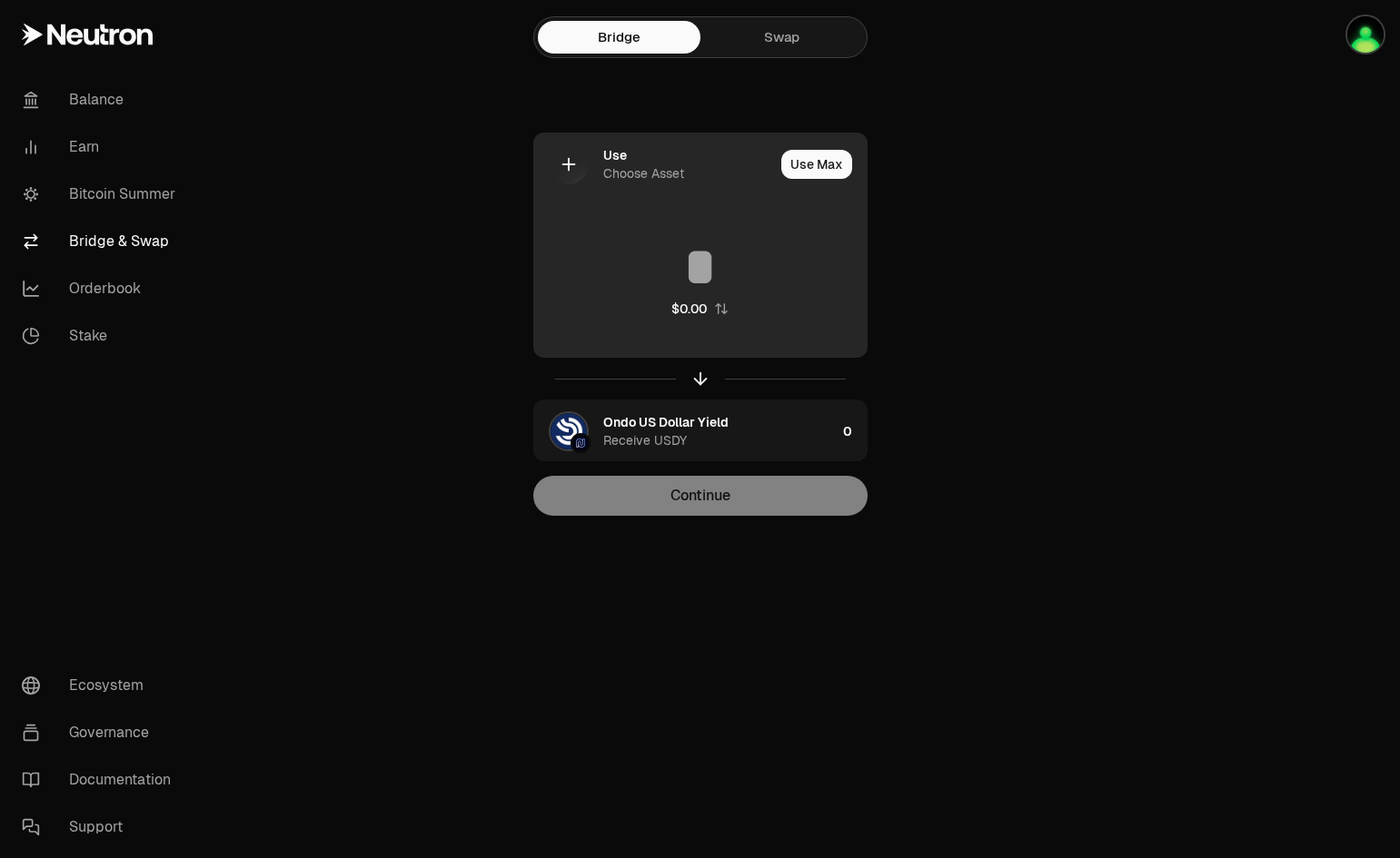
click at [577, 162] on icon at bounding box center [569, 164] width 20 height 20
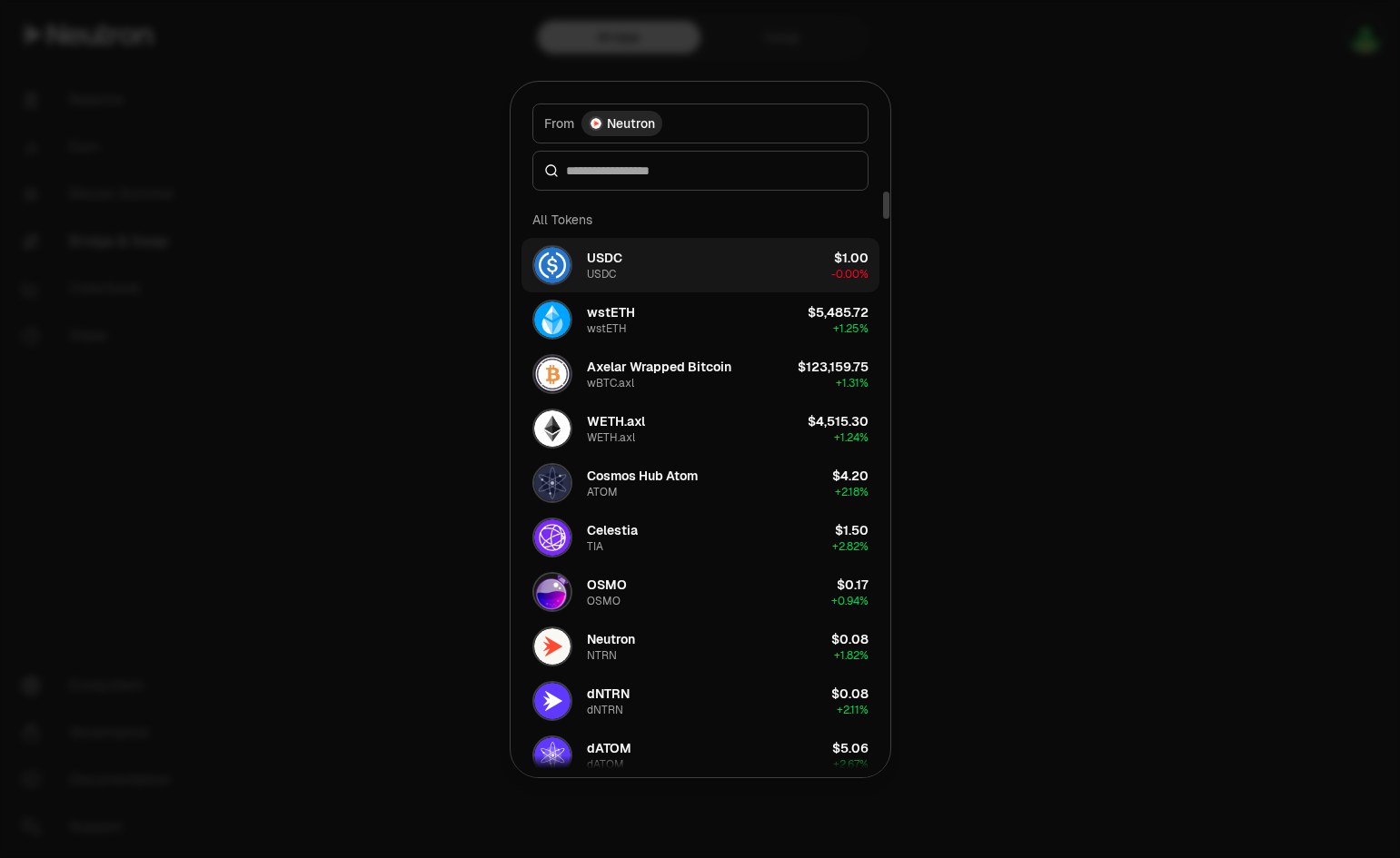
click at [651, 267] on button "USDC USDC $1.00 -0.00%" at bounding box center [700, 264] width 358 height 55
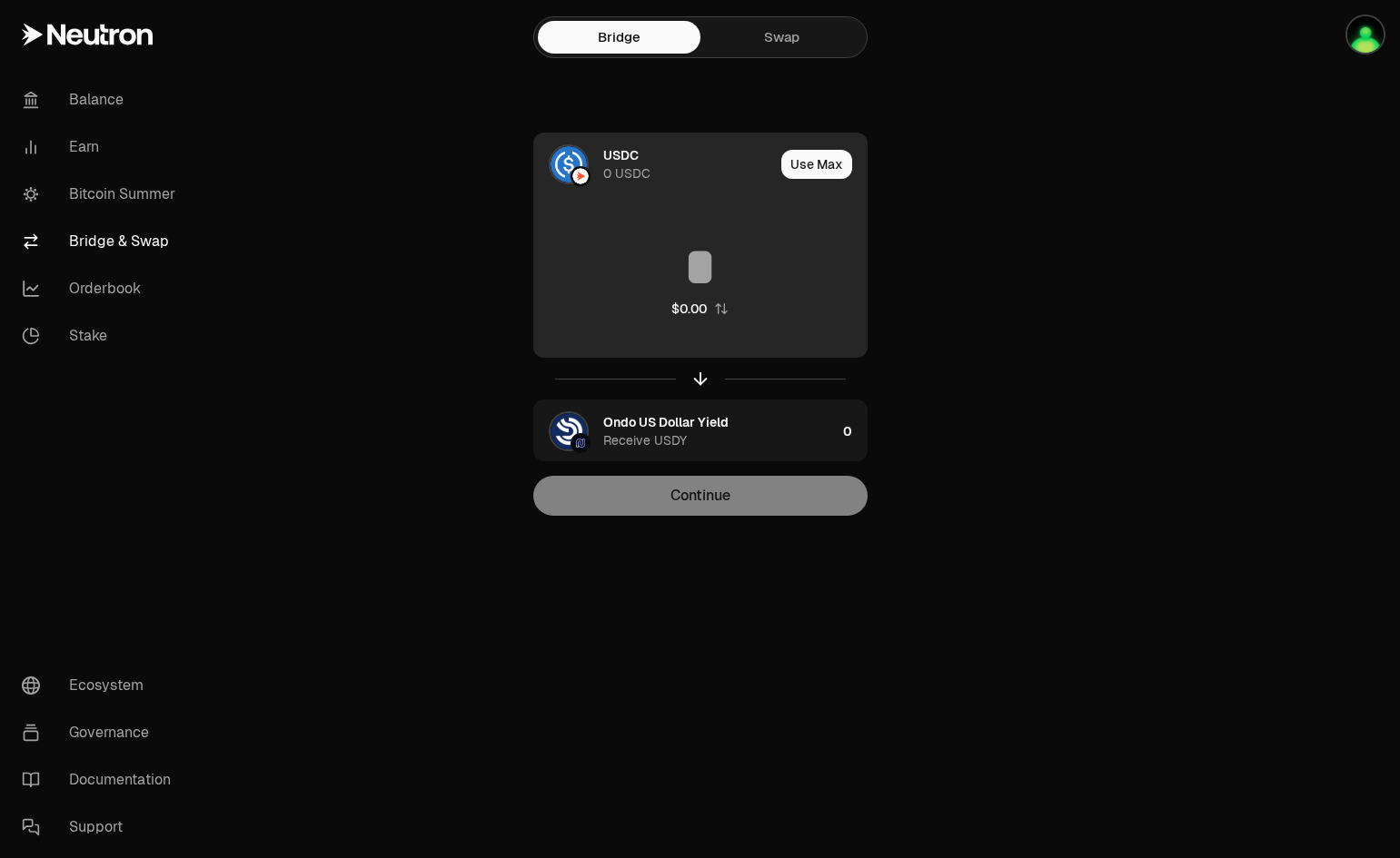
click at [584, 176] on img at bounding box center [580, 176] width 16 height 16
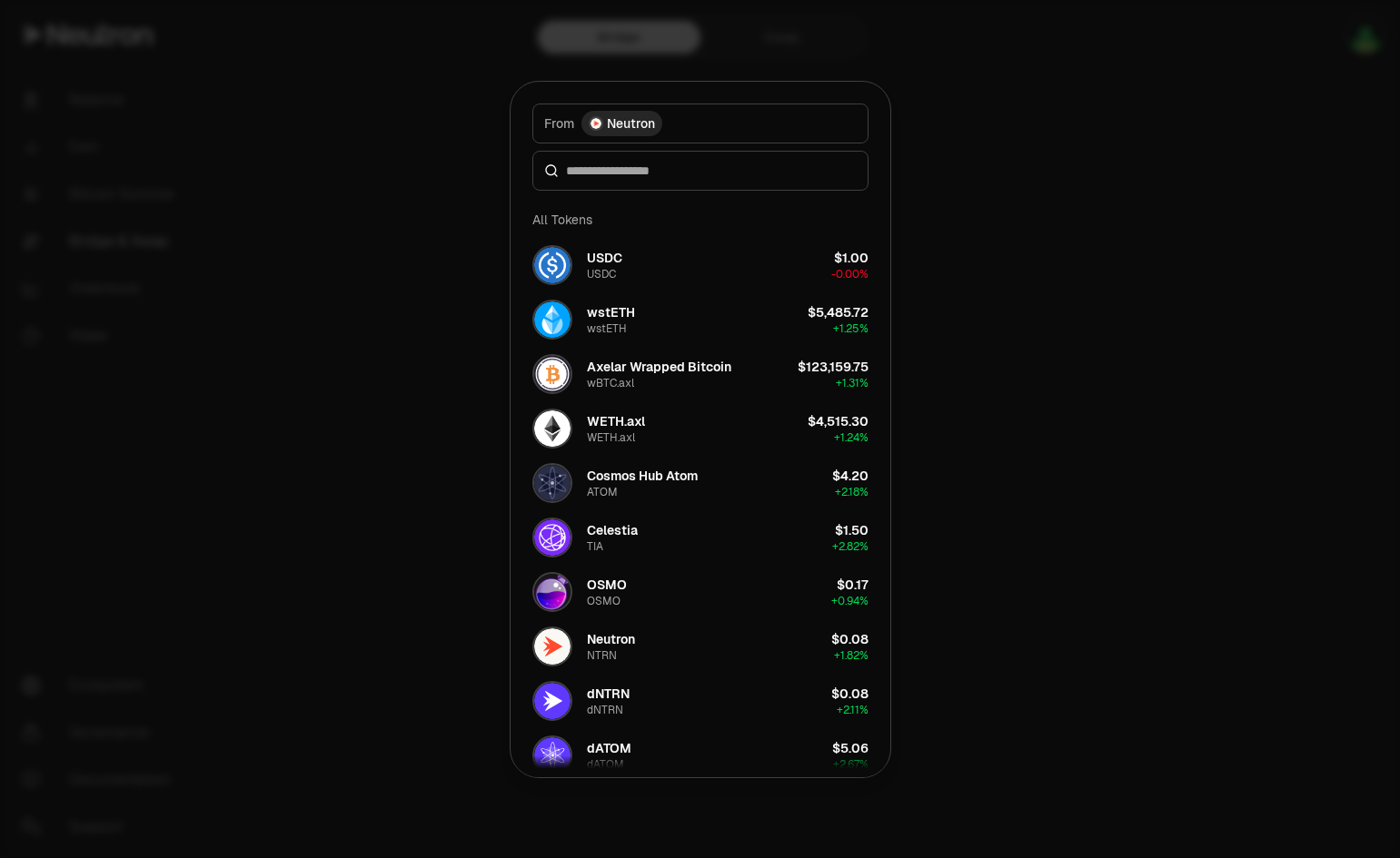
click at [737, 128] on button "From Neutron" at bounding box center [700, 123] width 336 height 40
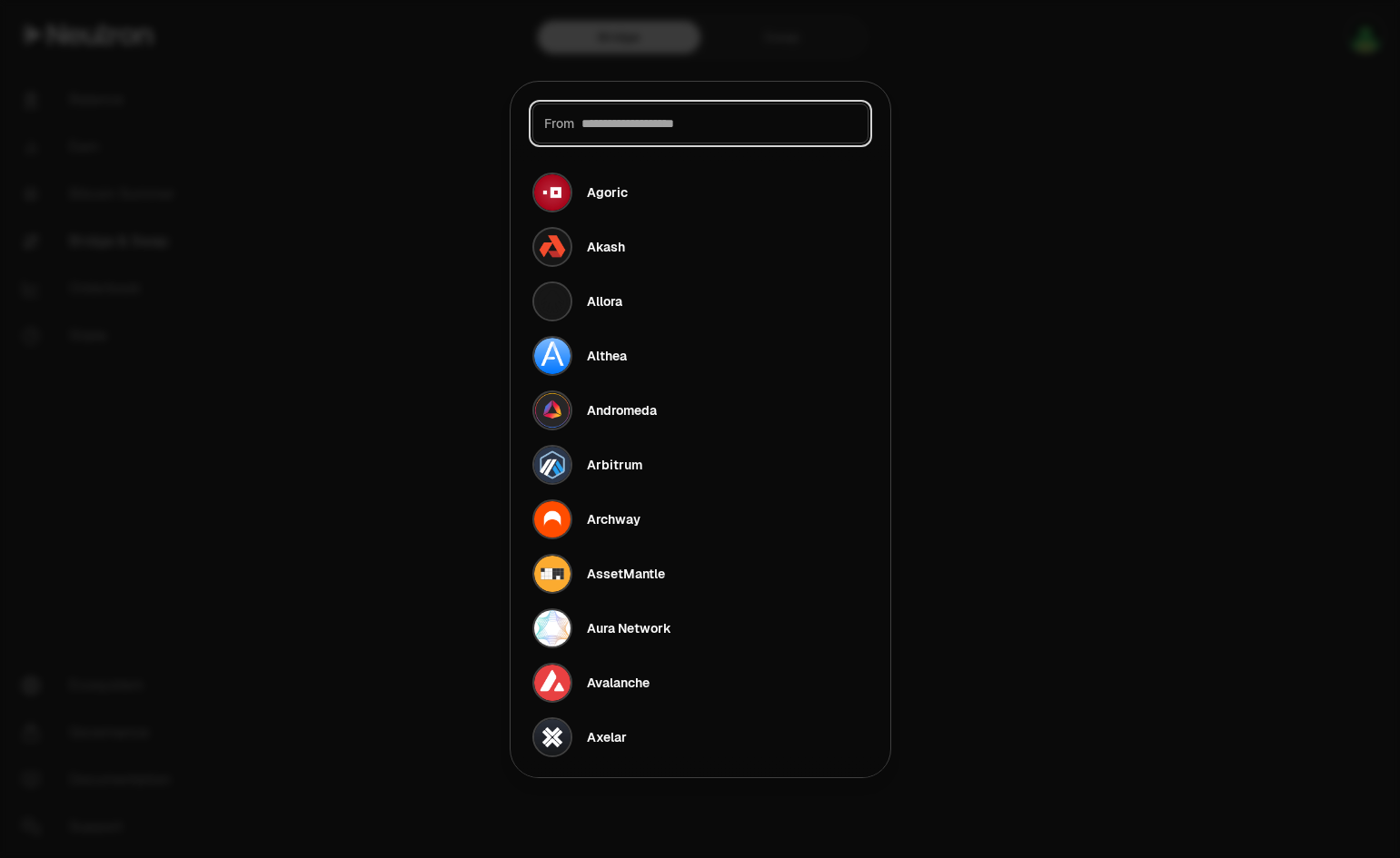
click at [737, 128] on input at bounding box center [719, 123] width 275 height 18
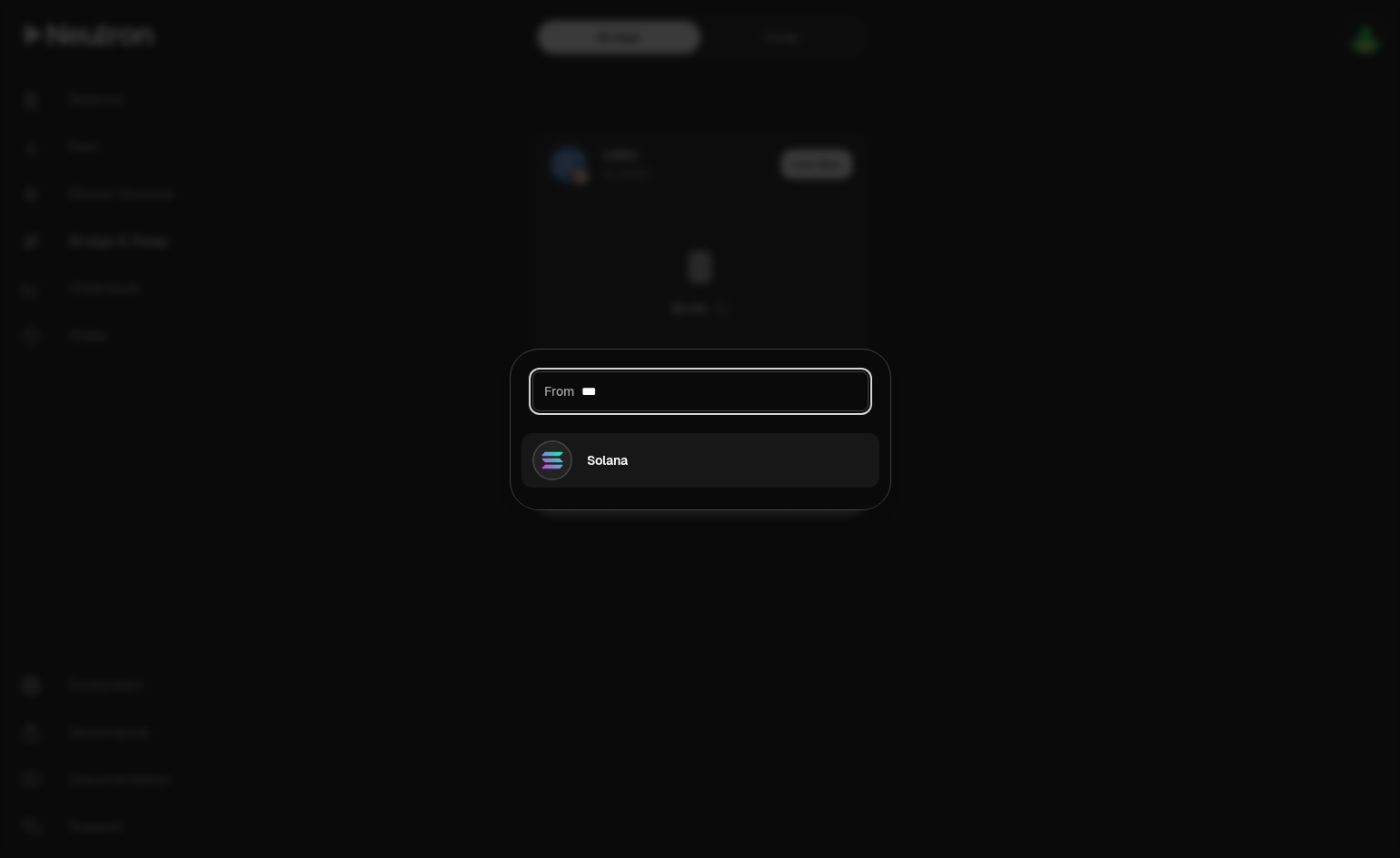
type input "***"
click at [687, 455] on button "Solana" at bounding box center [700, 460] width 358 height 55
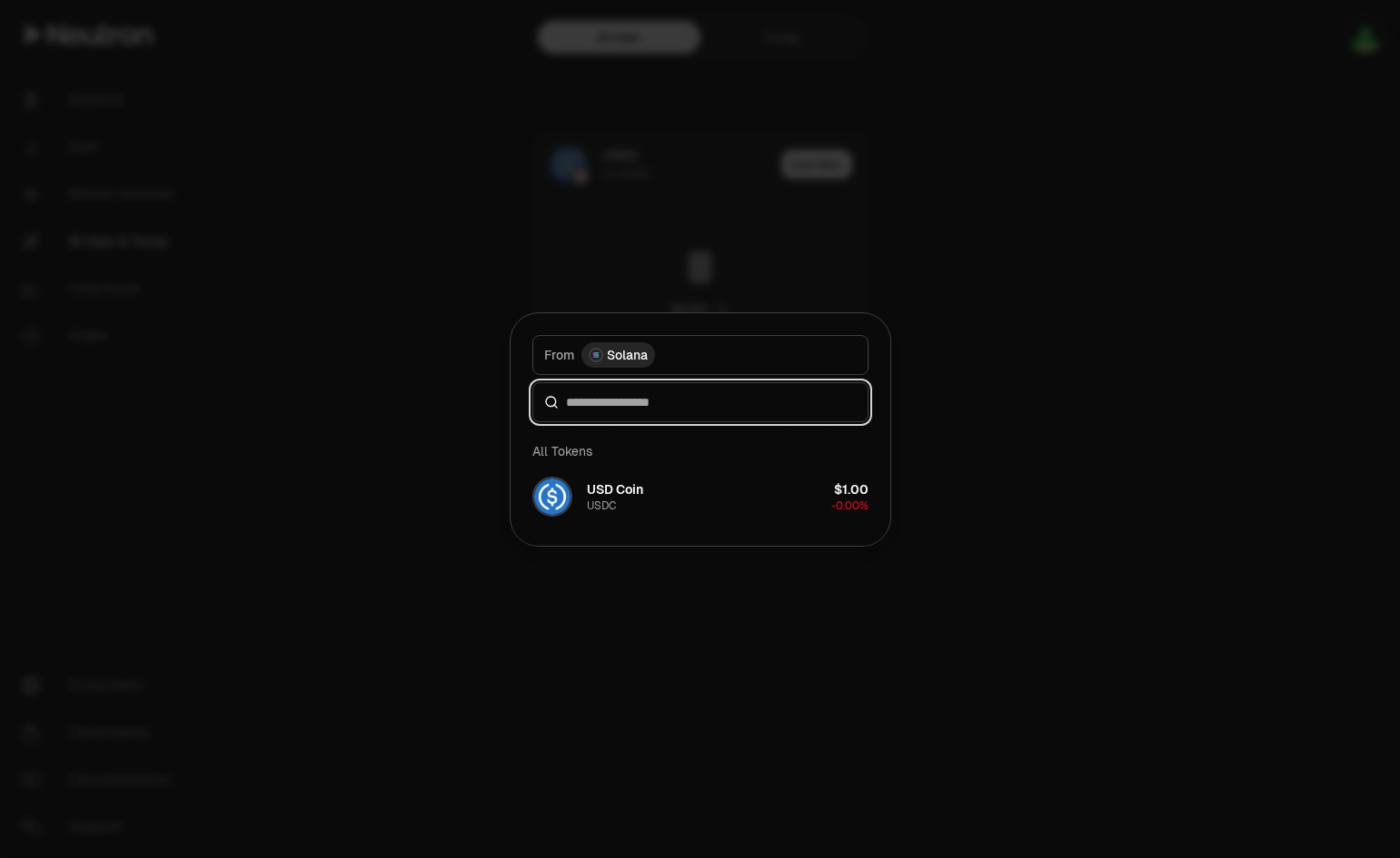
click at [674, 396] on input at bounding box center [711, 402] width 290 height 18
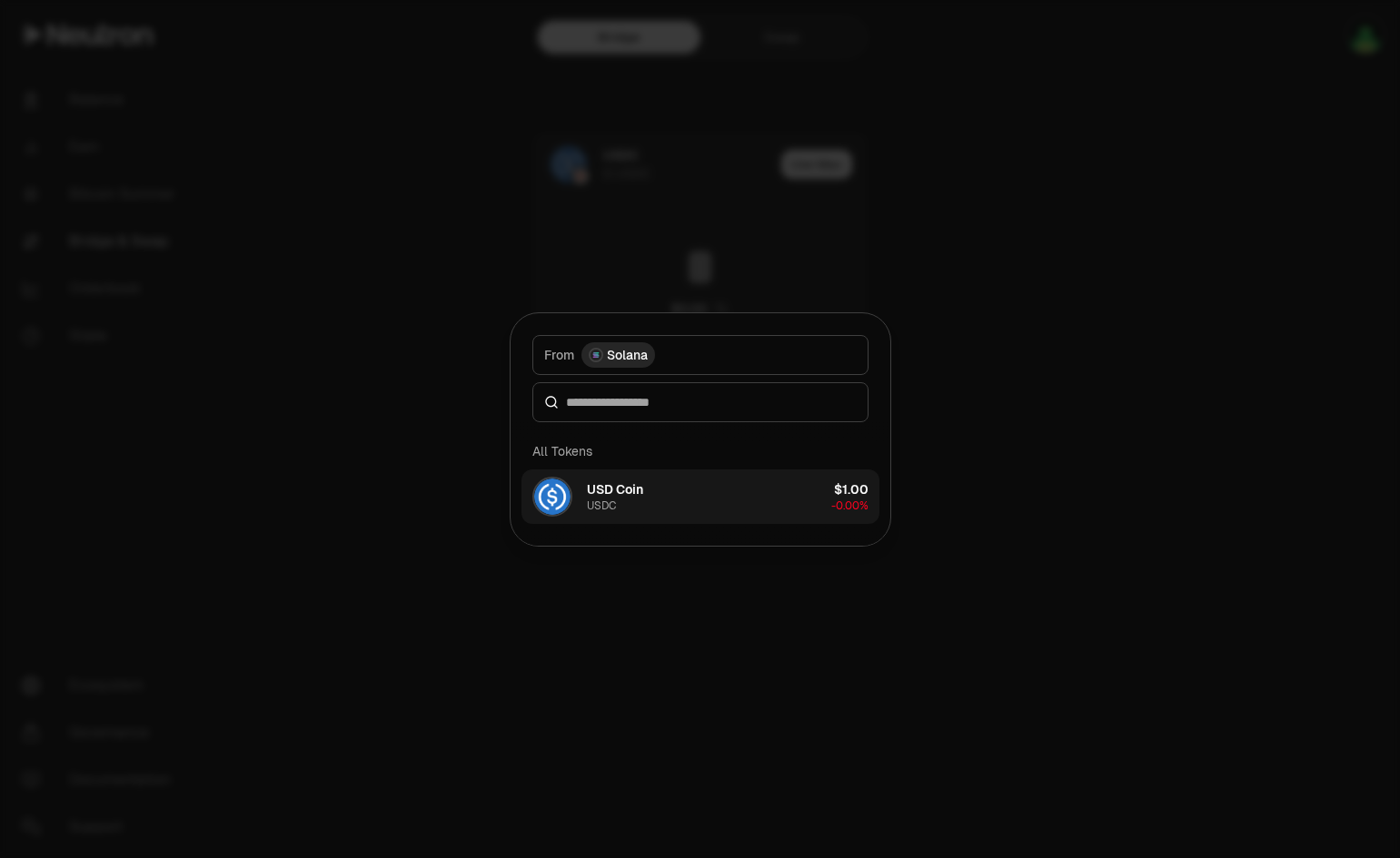
click at [626, 493] on div "USD Coin" at bounding box center [614, 489] width 57 height 18
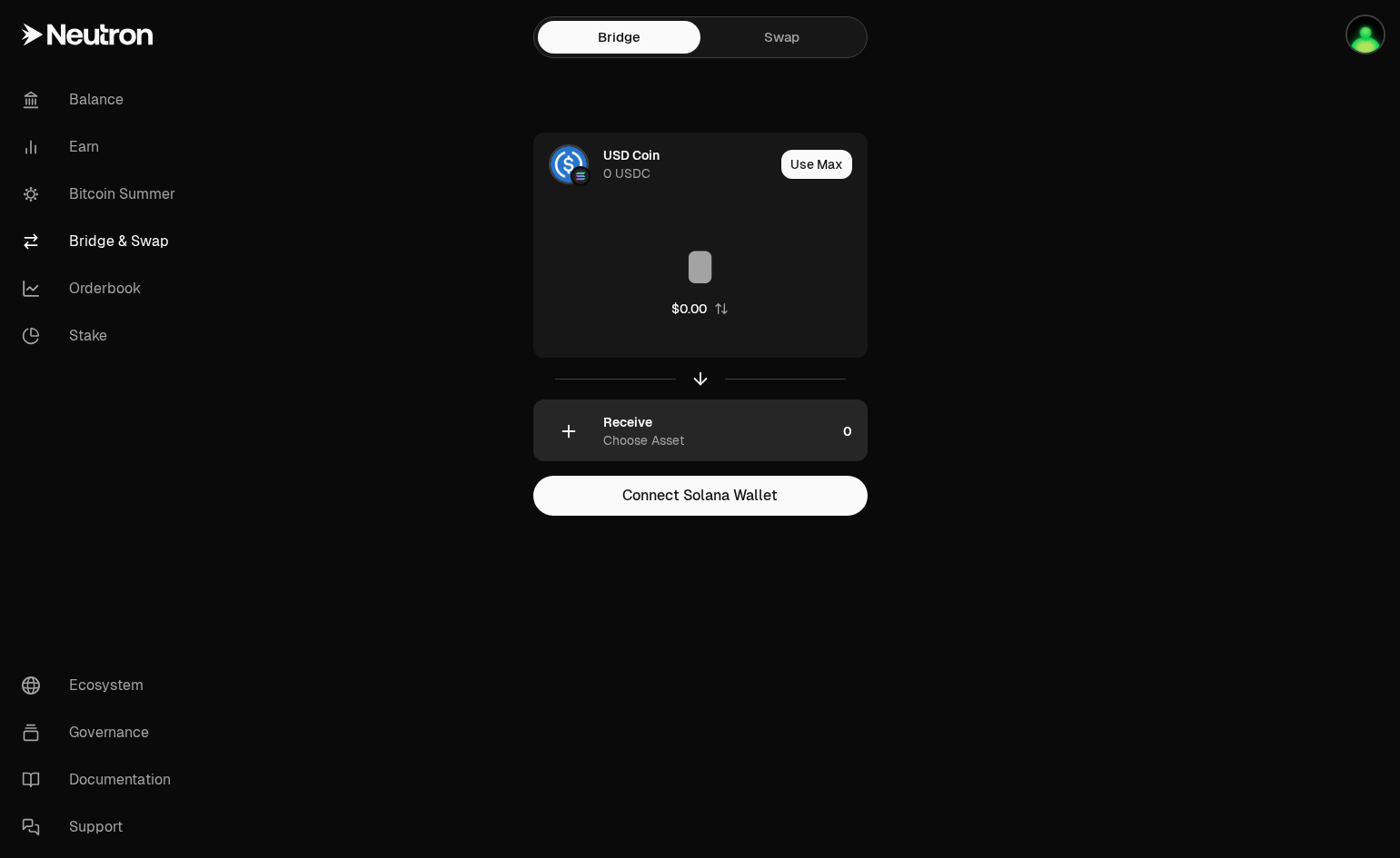
click at [622, 429] on div "Receive" at bounding box center [626, 423] width 49 height 18
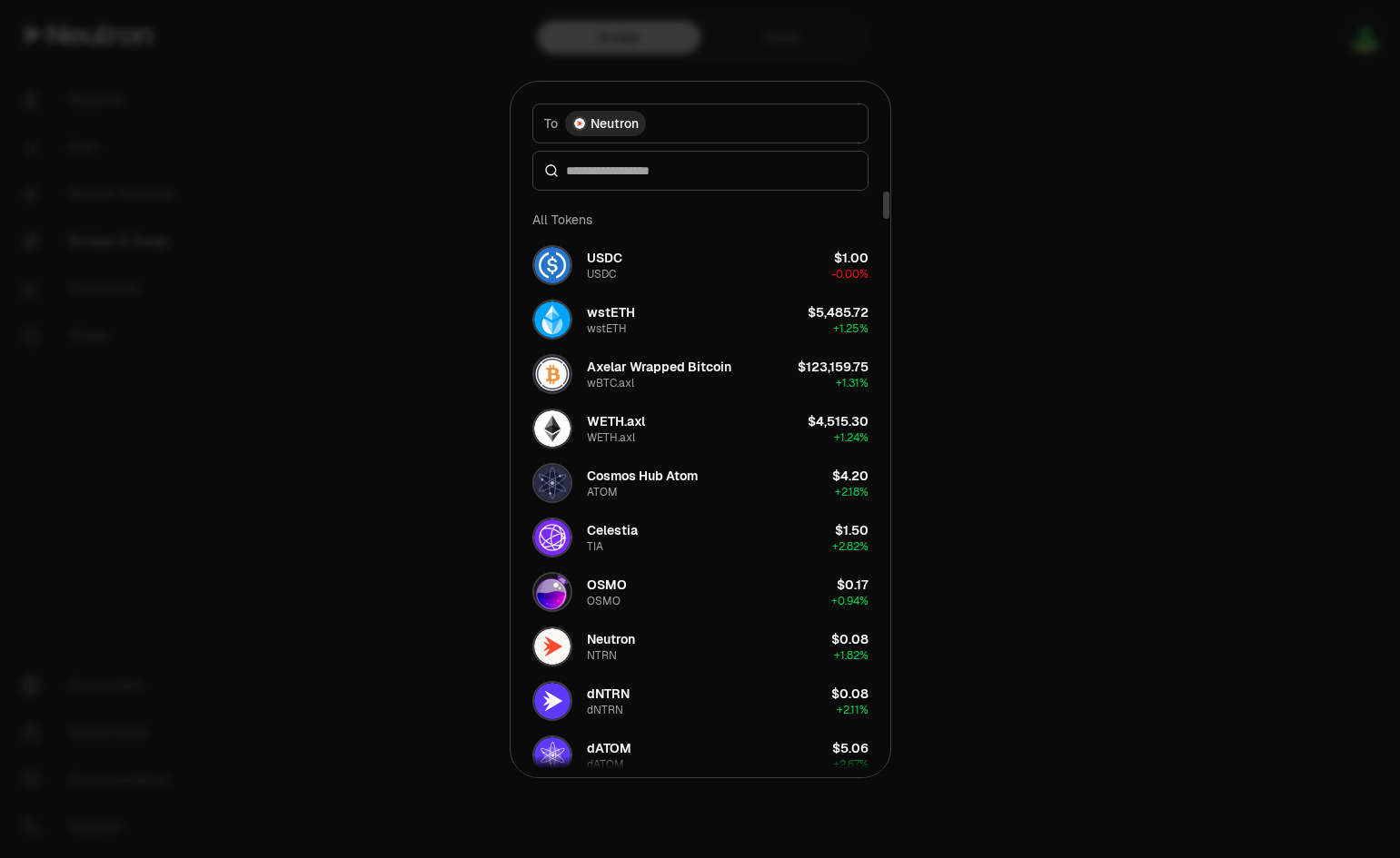
click at [1039, 291] on div at bounding box center [700, 429] width 1400 height 858
